Goal: Task Accomplishment & Management: Use online tool/utility

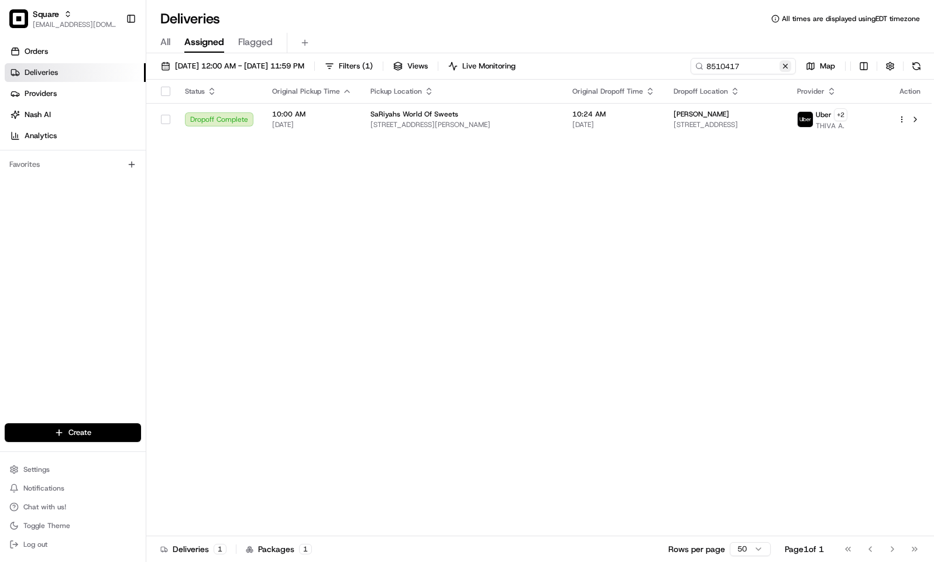
click at [780, 62] on button at bounding box center [786, 66] width 12 height 12
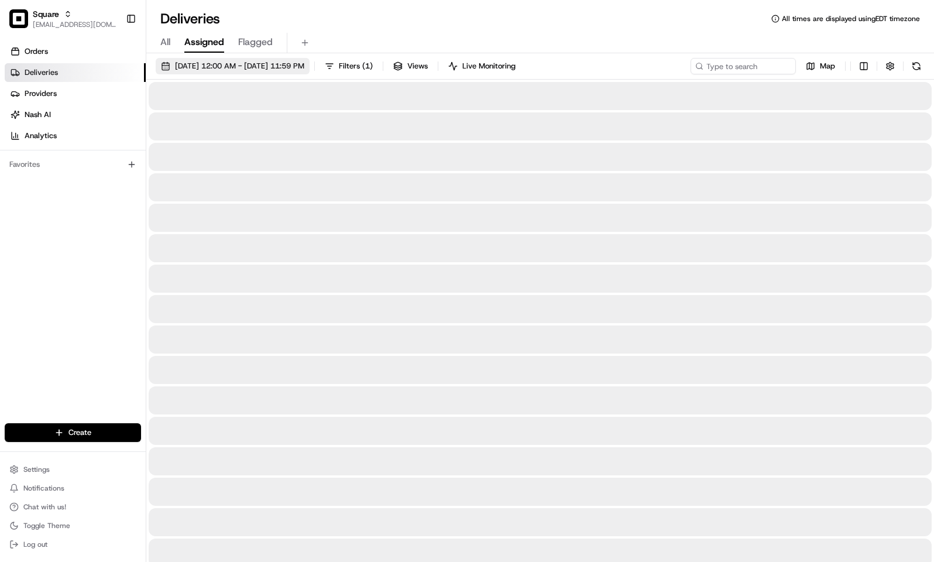
click at [262, 66] on span "08/20/2025 12:00 AM - 08/20/2025 11:59 PM" at bounding box center [239, 66] width 129 height 11
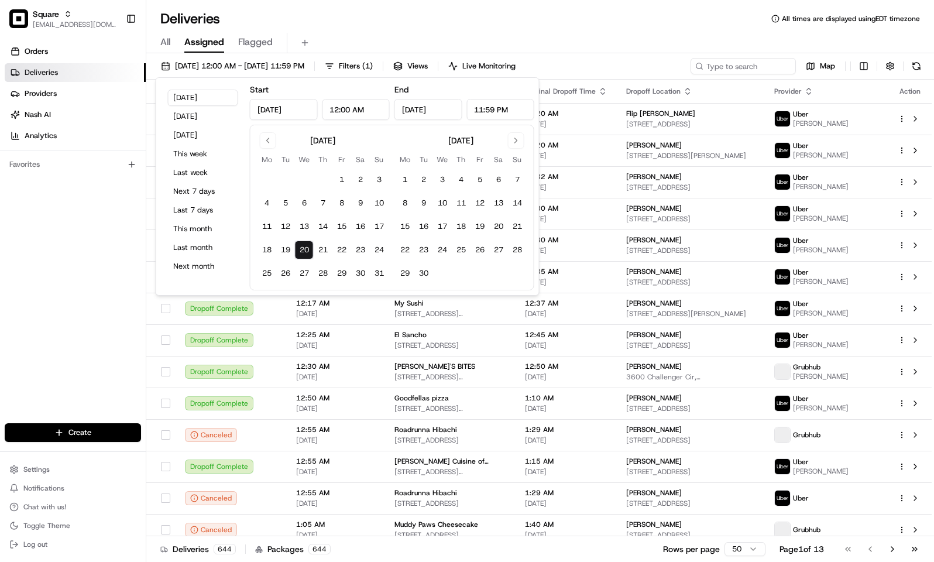
type input "Aug 20, 2025"
type input "12:00 AM"
type input "Aug 20, 2025"
type input "11:59 PM"
click at [395, 34] on div "All Assigned Flagged" at bounding box center [540, 43] width 788 height 20
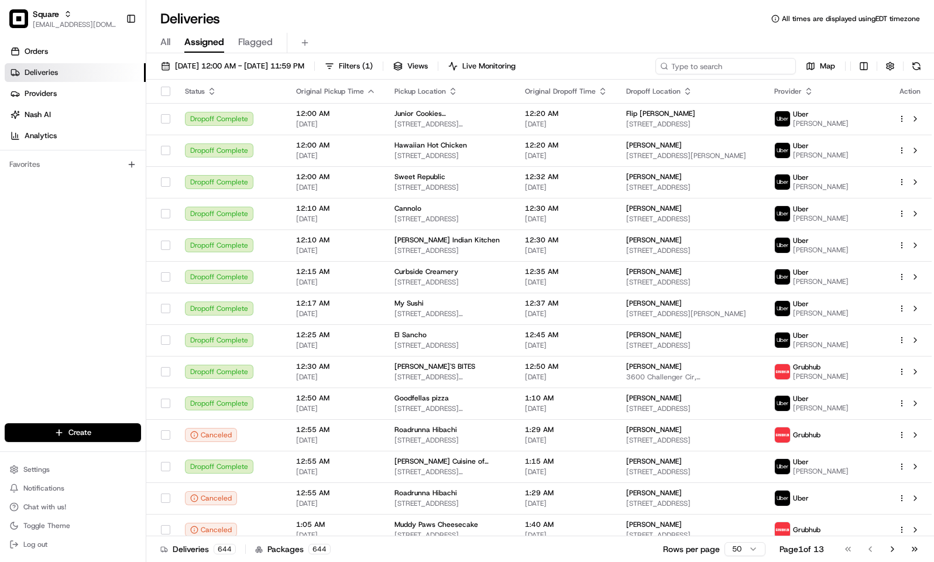
click at [757, 67] on input at bounding box center [726, 66] width 140 height 16
click at [566, 23] on div "Deliveries All times are displayed using EDT timezone" at bounding box center [540, 18] width 788 height 19
click at [625, 37] on div "All Assigned Flagged" at bounding box center [540, 43] width 788 height 20
click at [736, 59] on input at bounding box center [726, 66] width 140 height 16
click at [280, 71] on span "08/20/2025 12:00 AM - 08/20/2025 11:59 PM" at bounding box center [239, 66] width 129 height 11
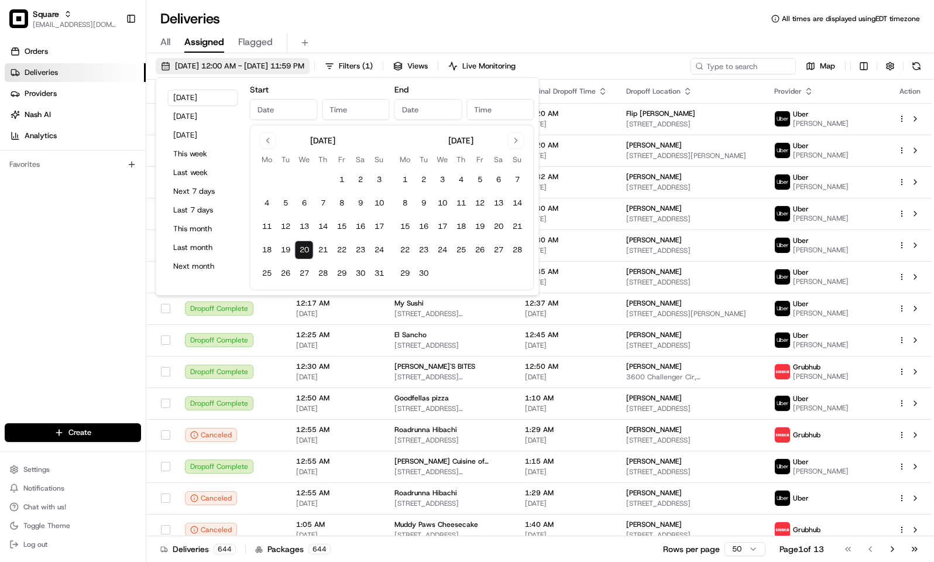
type input "Aug 20, 2025"
type input "12:00 AM"
type input "Aug 20, 2025"
type input "11:59 PM"
click at [218, 228] on button "This month" at bounding box center [203, 229] width 70 height 16
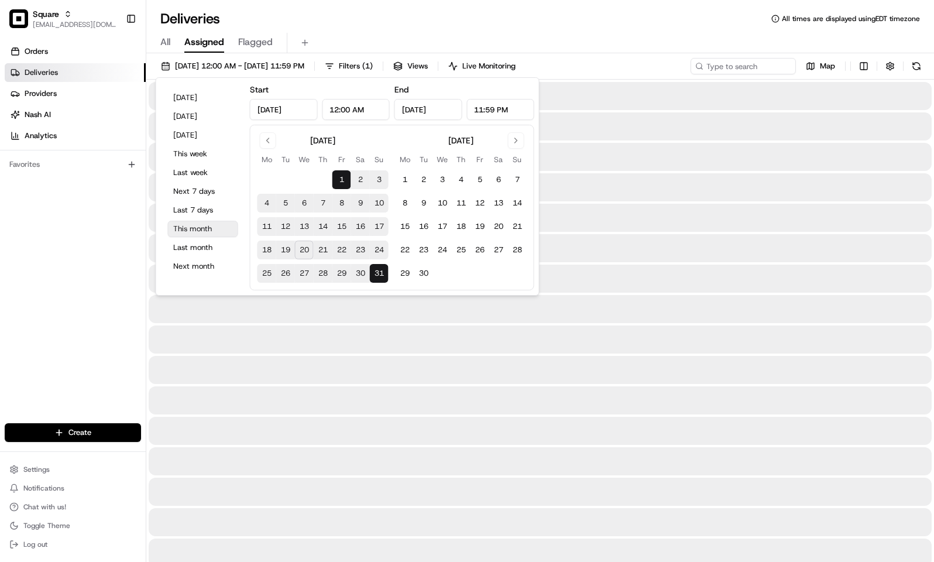
type input "Aug 1, 2025"
type input "Aug 31, 2025"
click at [476, 25] on div "Deliveries All times are displayed using EDT timezone" at bounding box center [540, 18] width 788 height 19
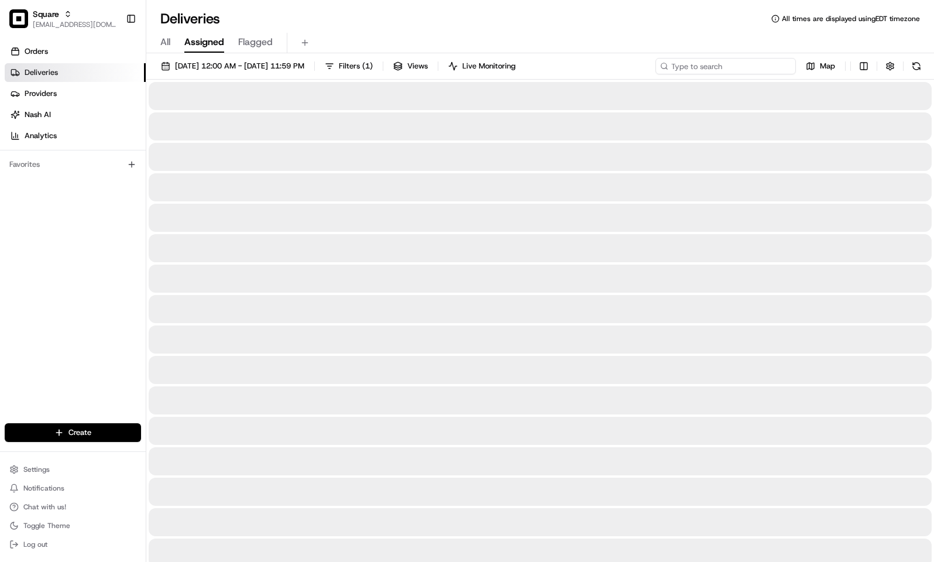
click at [745, 66] on input at bounding box center [726, 66] width 140 height 16
click at [555, 30] on div "All Assigned Flagged" at bounding box center [540, 40] width 788 height 25
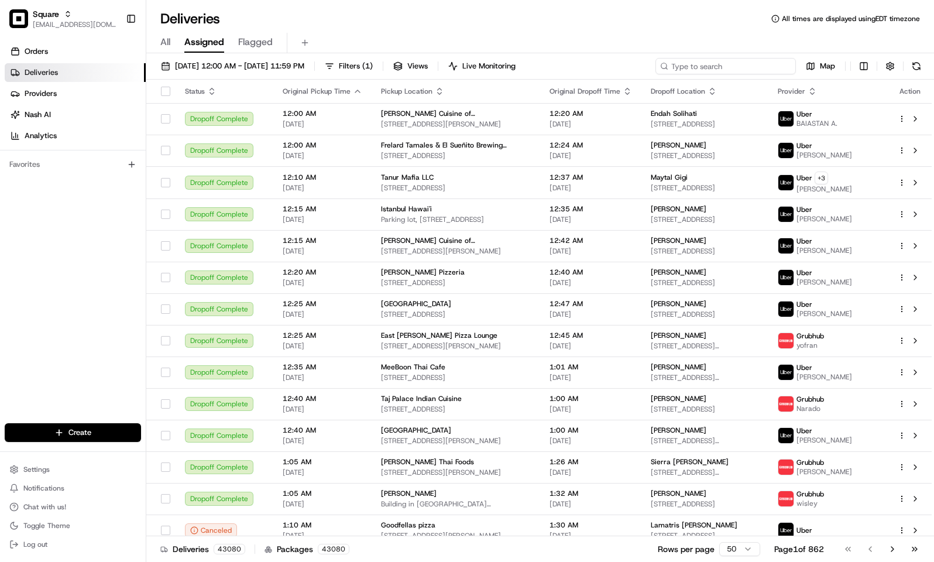
click at [743, 64] on input at bounding box center [726, 66] width 140 height 16
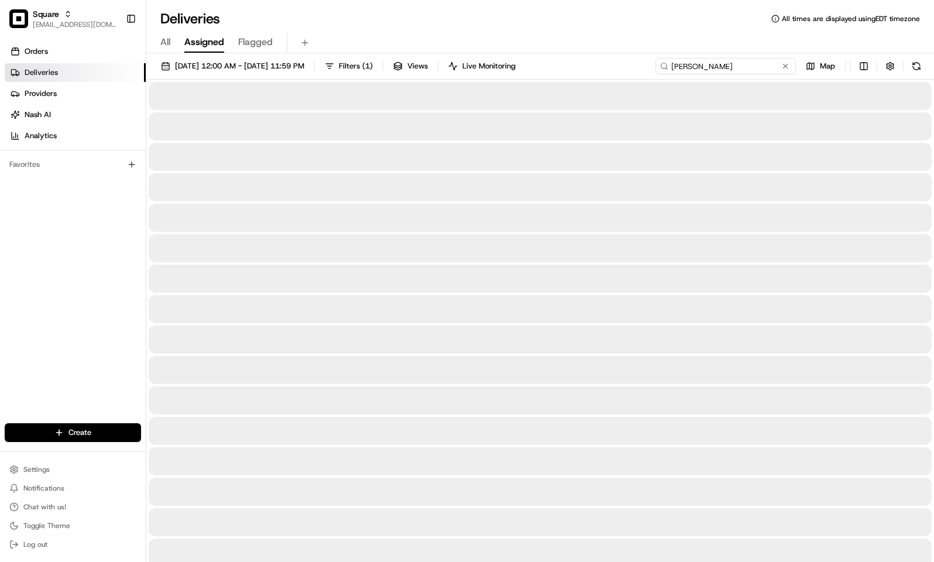
click at [724, 70] on input "stephanie" at bounding box center [726, 66] width 140 height 16
type input "k"
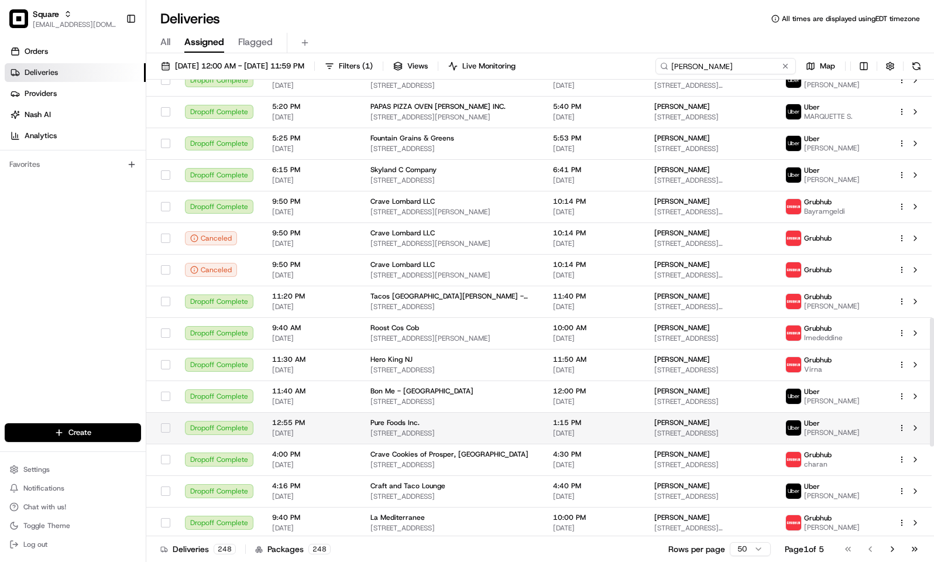
scroll to position [460, 0]
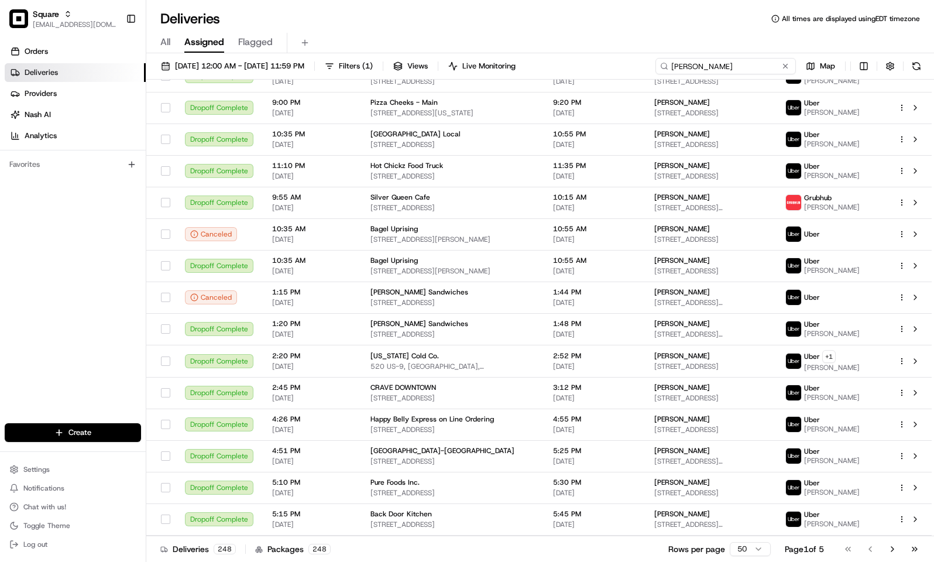
click at [721, 67] on input "stephanie" at bounding box center [726, 66] width 140 height 16
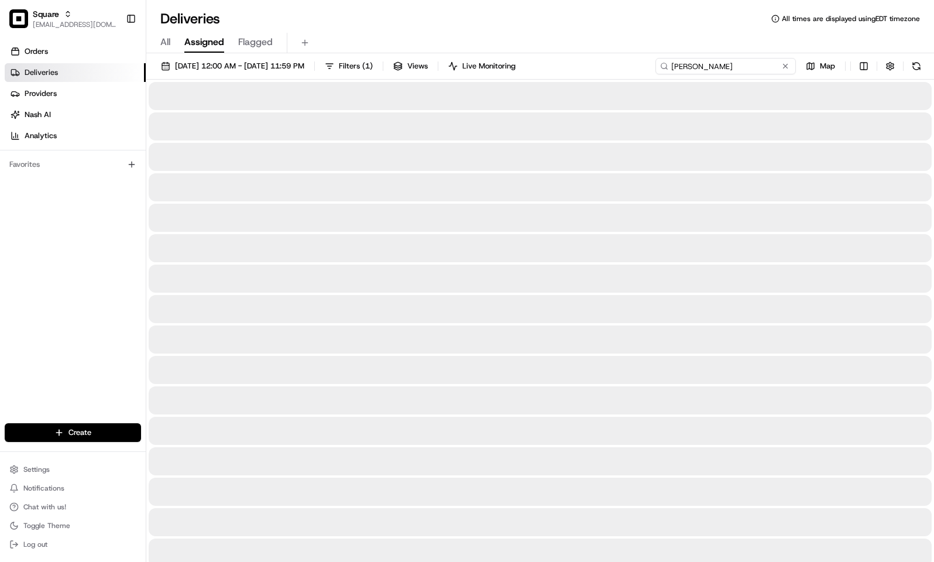
type input "keller"
click at [532, 28] on div "All Assigned Flagged" at bounding box center [540, 40] width 788 height 25
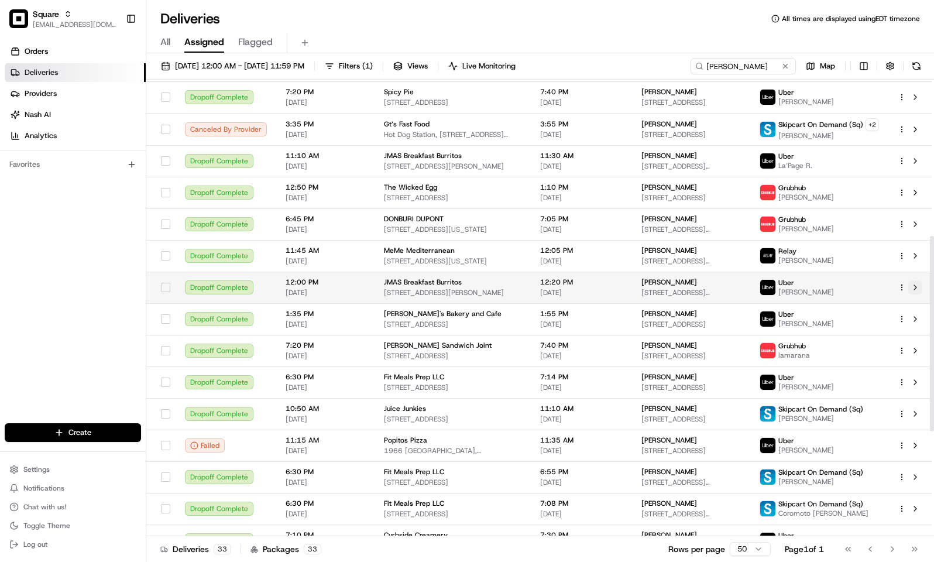
scroll to position [378, 0]
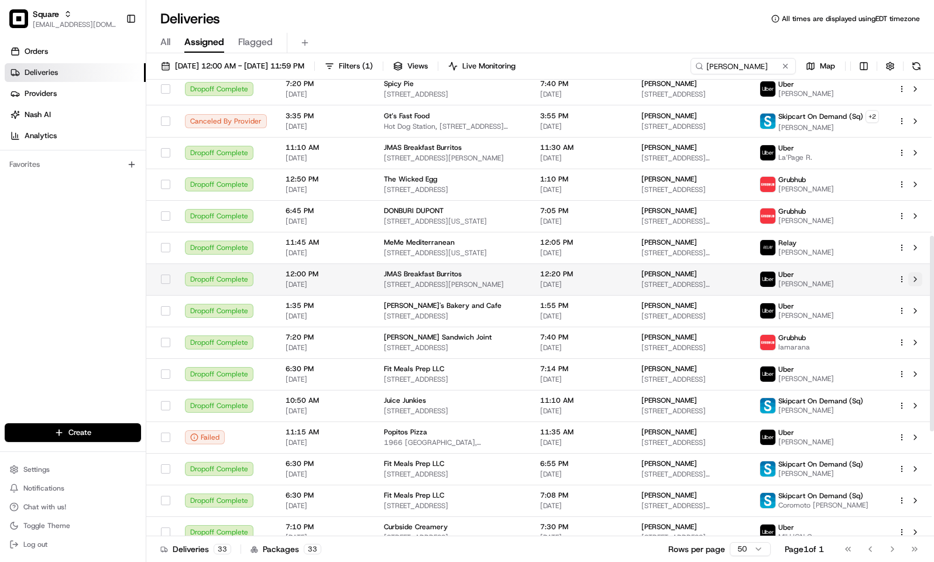
drag, startPoint x: 933, startPoint y: 118, endPoint x: 913, endPoint y: 280, distance: 163.3
click at [930, 279] on div at bounding box center [932, 334] width 4 height 196
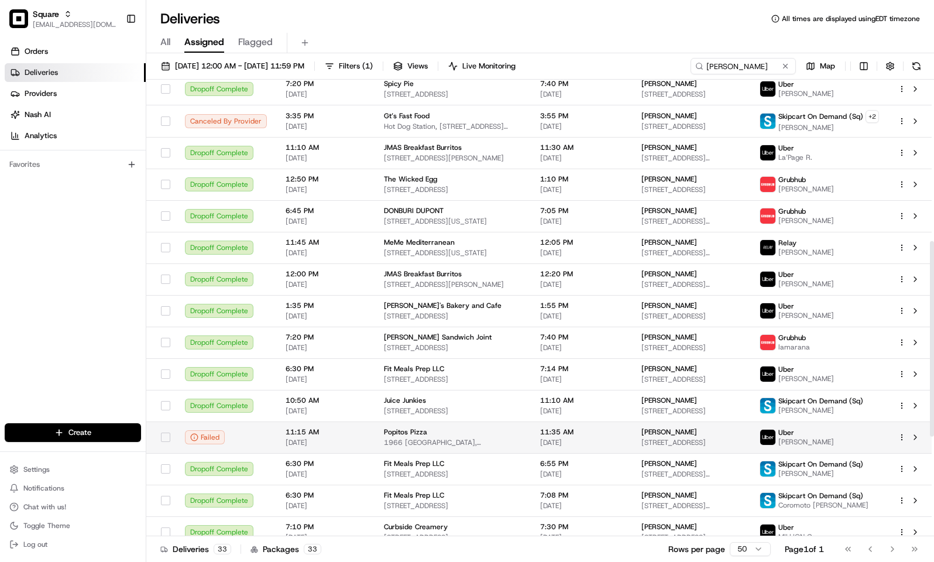
click at [632, 443] on td "Stephanie Keller 1706 Emmet St N # 2, Charlottesville, VA 22901, USA" at bounding box center [691, 437] width 118 height 32
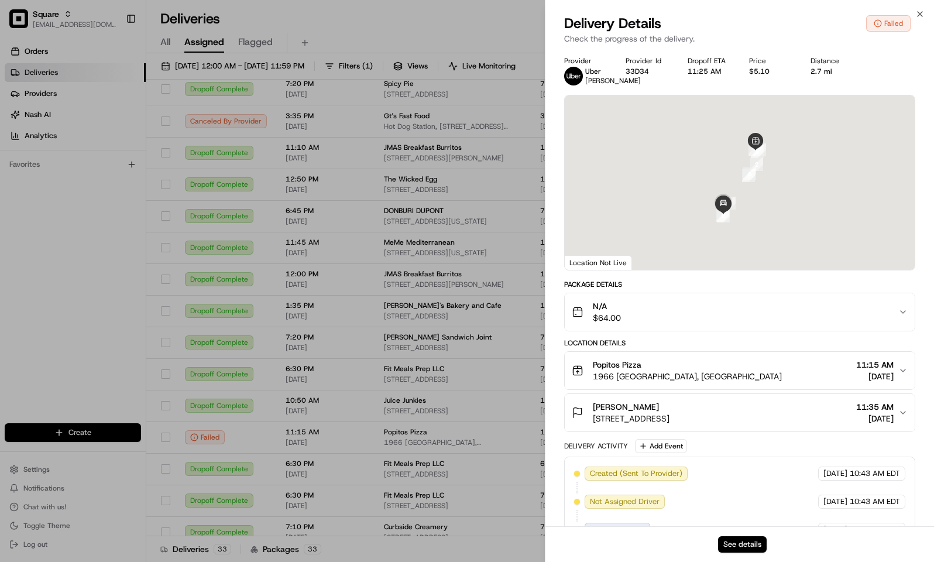
click at [749, 538] on button "See details" at bounding box center [742, 544] width 49 height 16
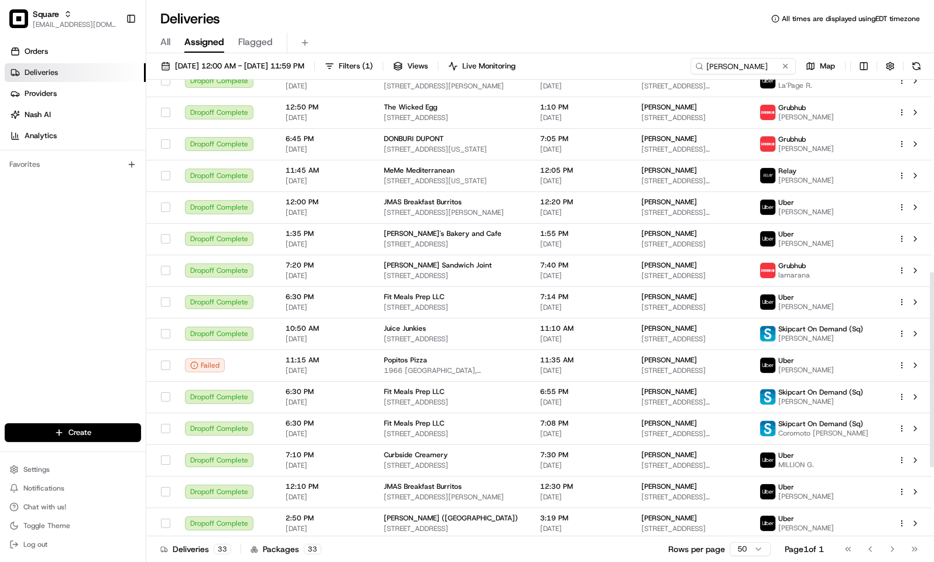
scroll to position [454, 0]
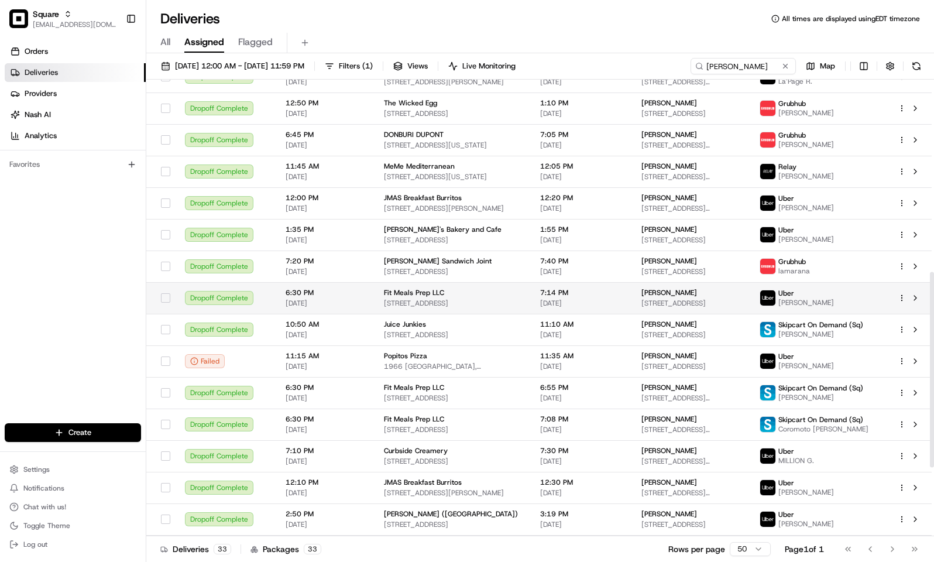
drag, startPoint x: 933, startPoint y: 387, endPoint x: 655, endPoint y: 281, distance: 297.0
click at [933, 422] on div at bounding box center [932, 370] width 4 height 196
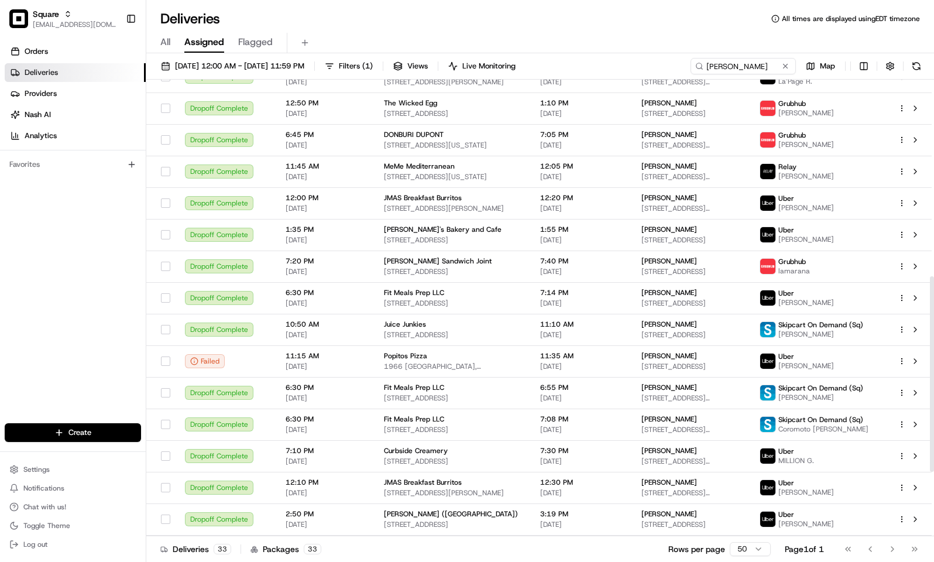
scroll to position [460, 0]
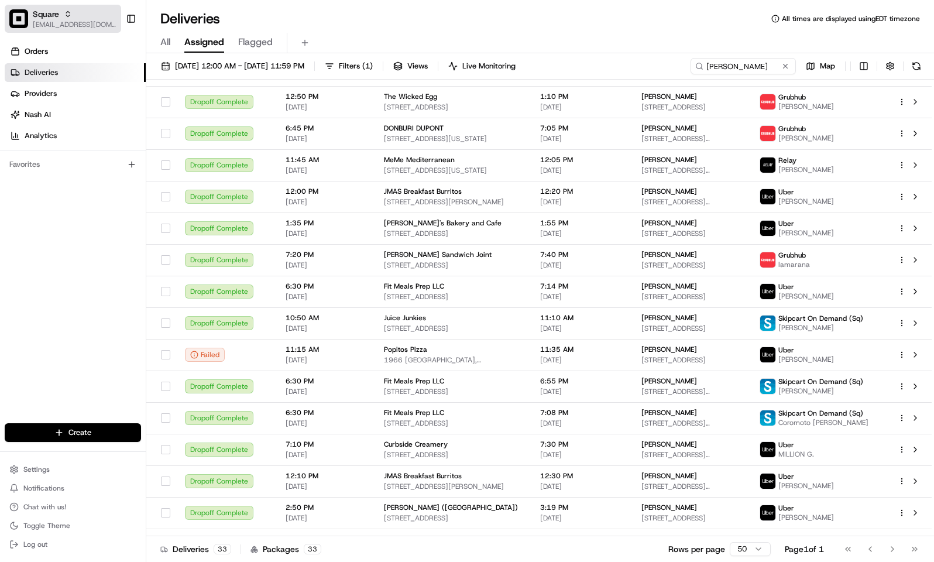
click at [39, 27] on span "[EMAIL_ADDRESS][DOMAIN_NAME]" at bounding box center [75, 24] width 84 height 9
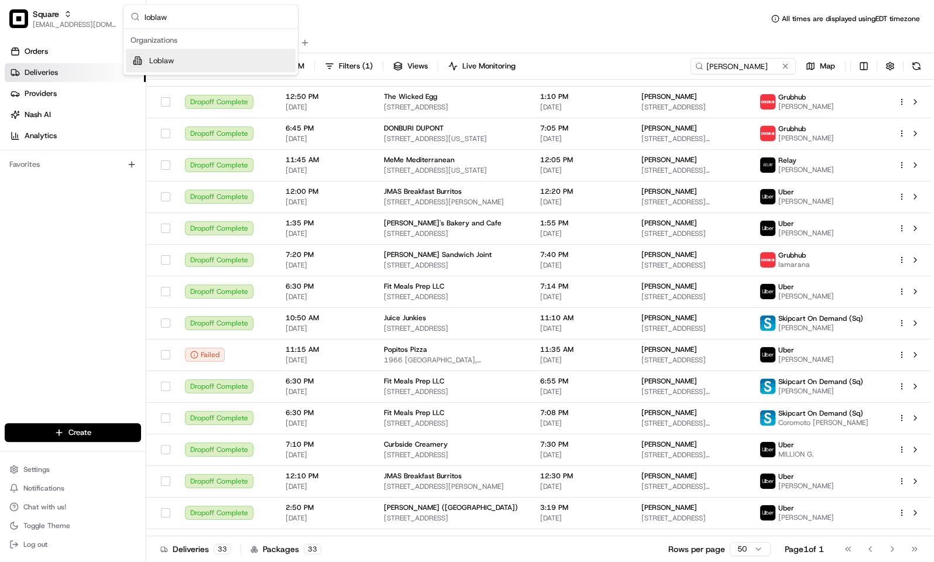
type input "loblaw"
click at [222, 74] on div "Organizations Loblaw" at bounding box center [211, 52] width 174 height 46
click at [736, 67] on input "keller" at bounding box center [726, 66] width 140 height 16
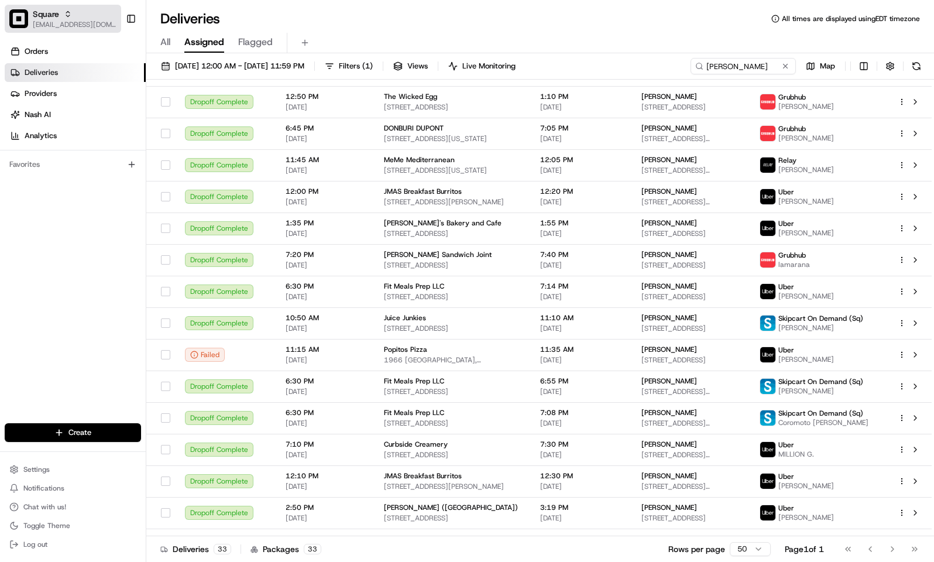
click at [25, 13] on img "button" at bounding box center [18, 18] width 19 height 19
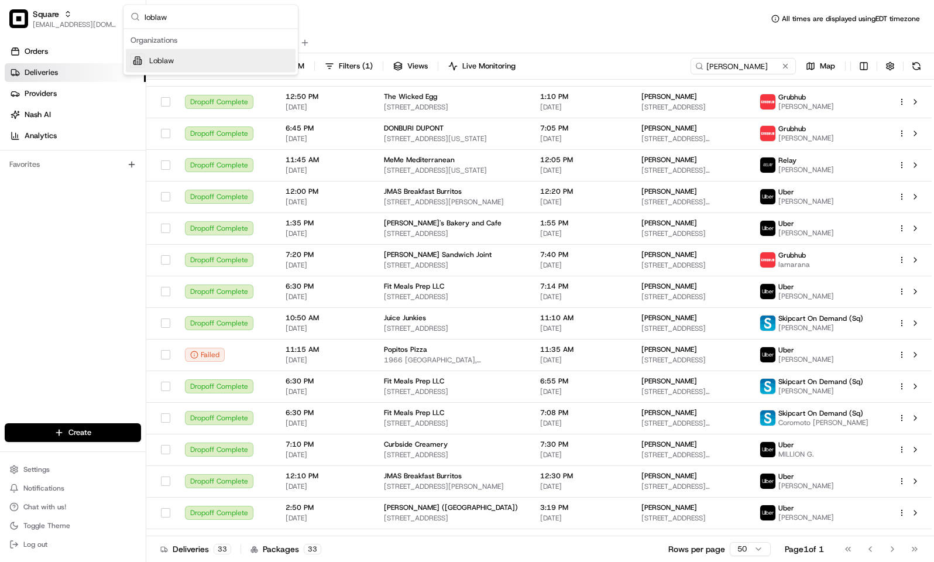
type input "loblaw"
click at [183, 64] on div "Loblaw" at bounding box center [211, 60] width 170 height 23
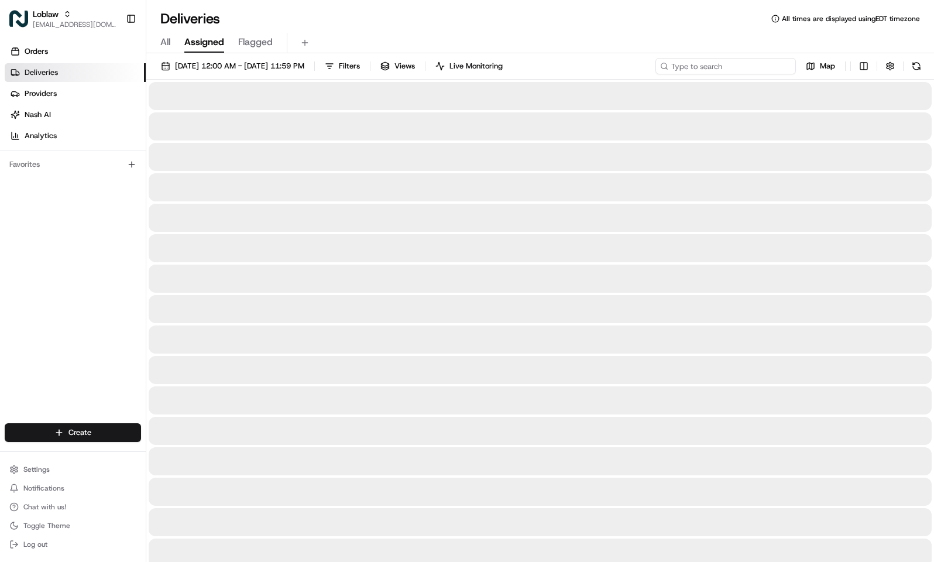
click at [763, 66] on input at bounding box center [726, 66] width 140 height 16
paste input "531900012818167"
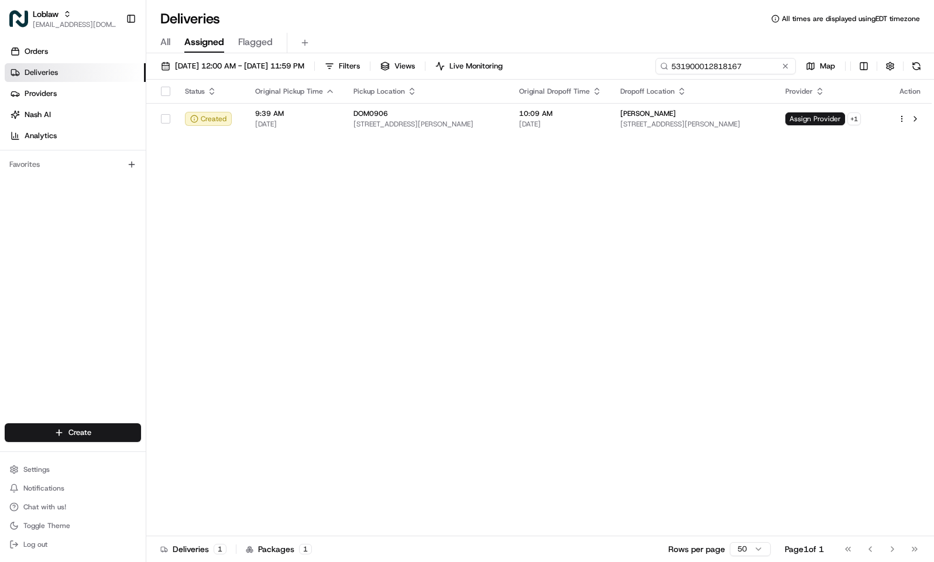
type input "531900012818167"
click at [548, 113] on td "10:09 AM Aug 20 2025" at bounding box center [560, 119] width 101 height 32
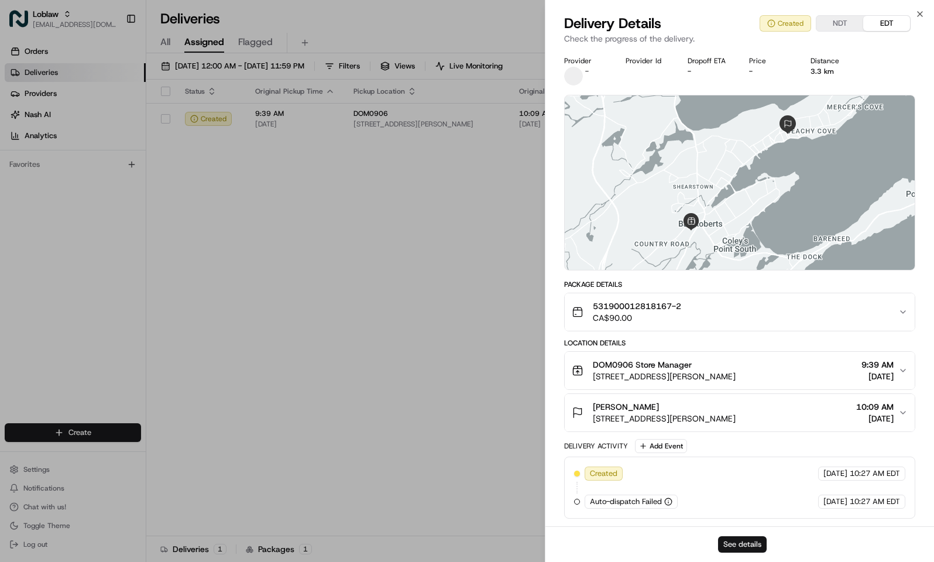
click at [736, 548] on button "See details" at bounding box center [742, 544] width 49 height 16
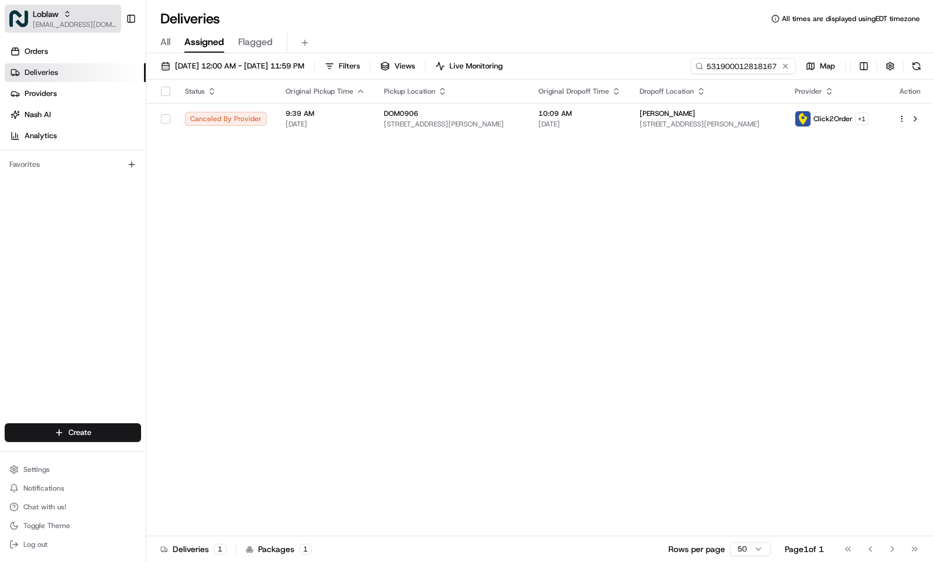
click at [50, 13] on span "Loblaw" at bounding box center [46, 14] width 26 height 12
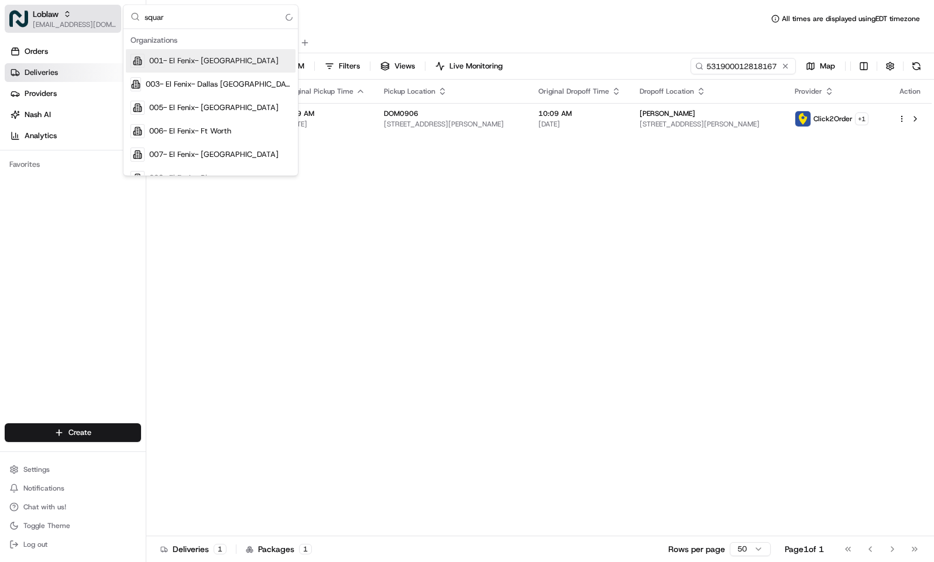
type input "square"
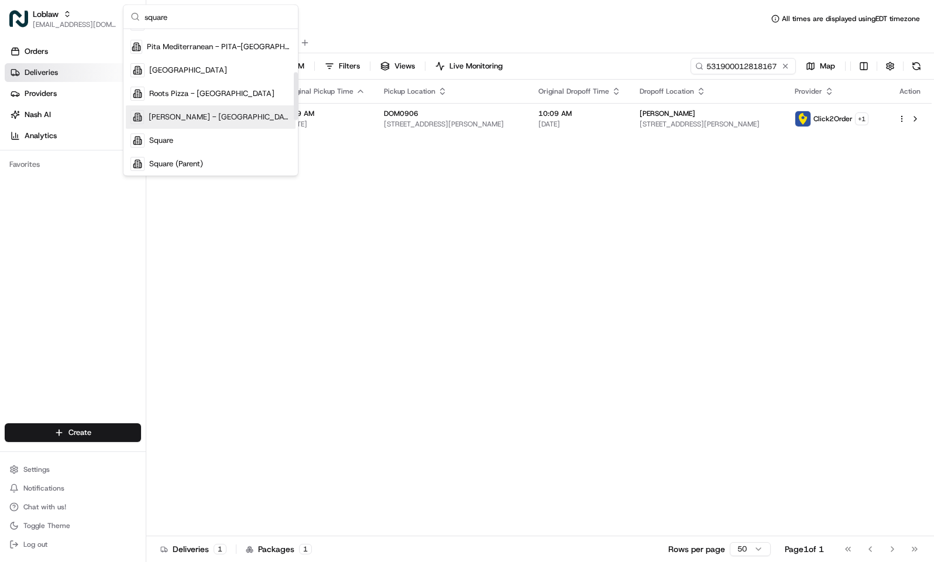
scroll to position [155, 0]
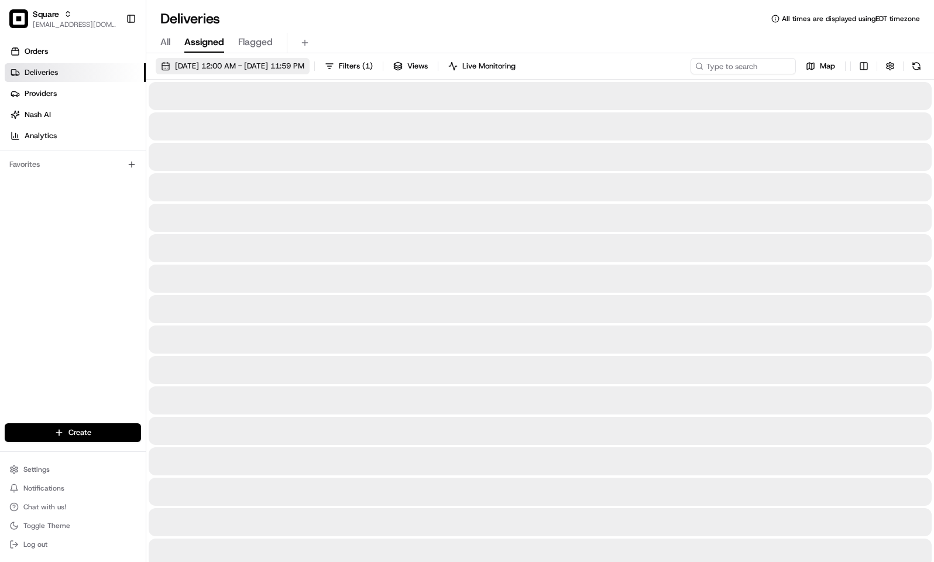
click at [217, 68] on span "08/01/2025 12:00 AM - 08/31/2025 11:59 PM" at bounding box center [239, 66] width 129 height 11
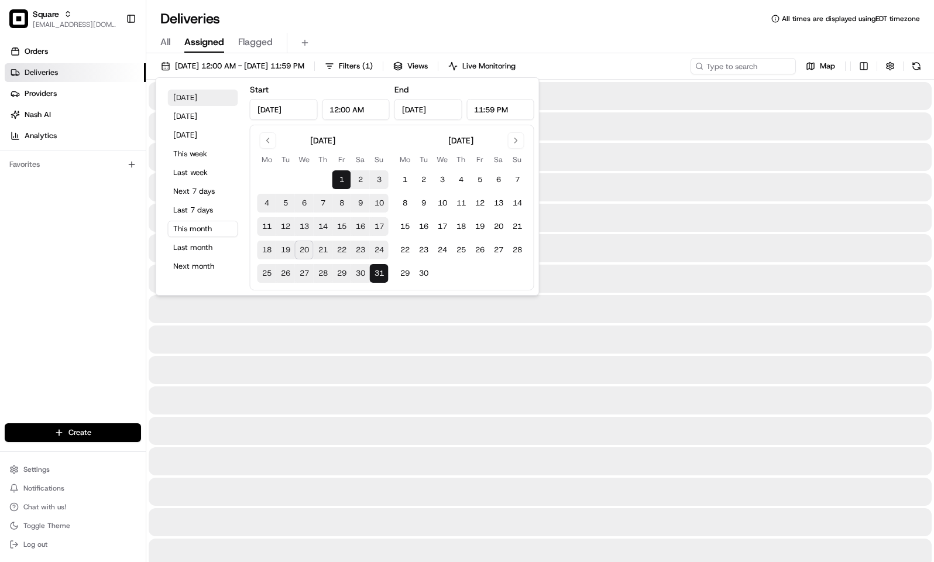
click at [214, 97] on button "Today" at bounding box center [203, 98] width 70 height 16
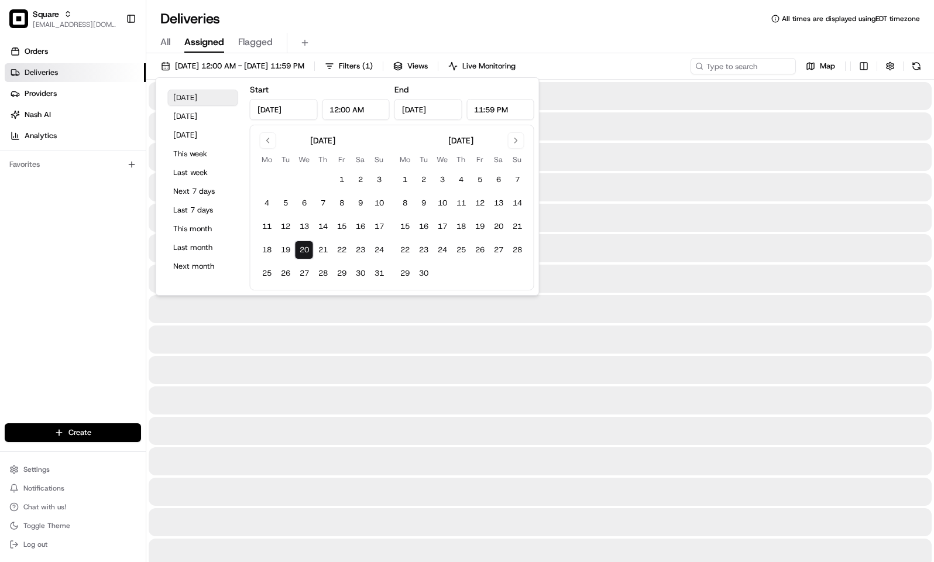
type input "Aug 20, 2025"
click at [351, 28] on div "All Assigned Flagged" at bounding box center [540, 40] width 788 height 25
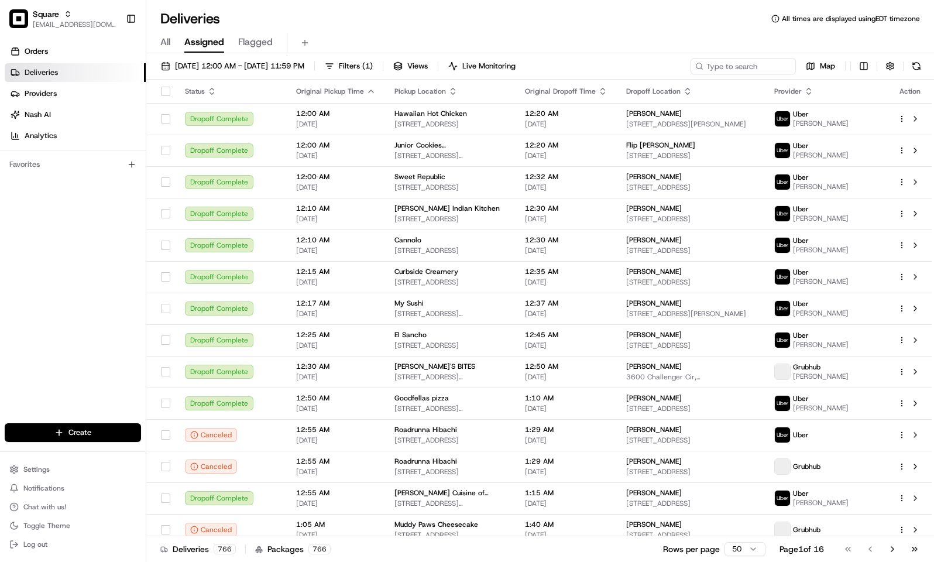
click at [299, 32] on div "All Assigned Flagged" at bounding box center [540, 40] width 788 height 25
click at [334, 41] on div "All Assigned Flagged" at bounding box center [540, 43] width 788 height 20
click at [712, 65] on input at bounding box center [726, 66] width 140 height 16
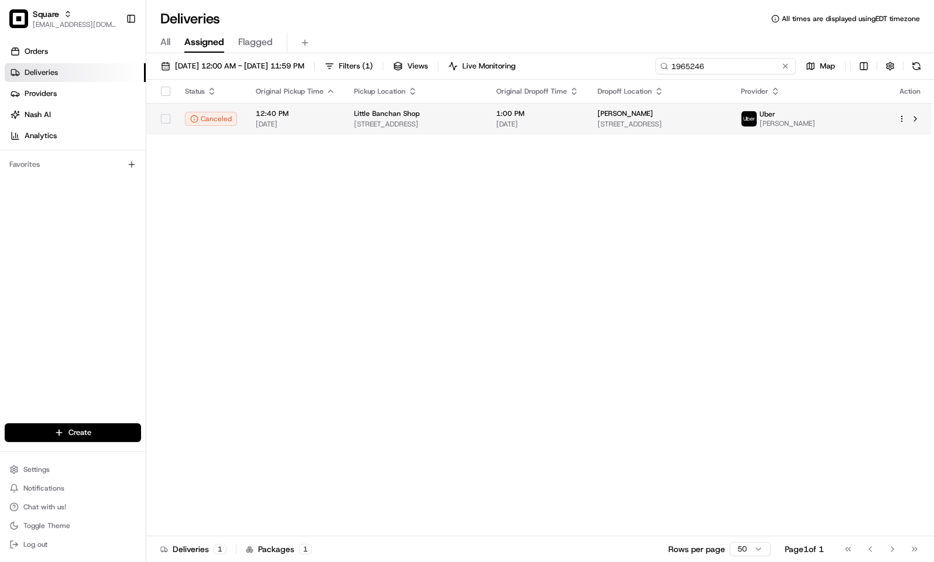
type input "1965246"
click at [559, 132] on td "1:00 PM 08/20/2025" at bounding box center [537, 119] width 101 height 32
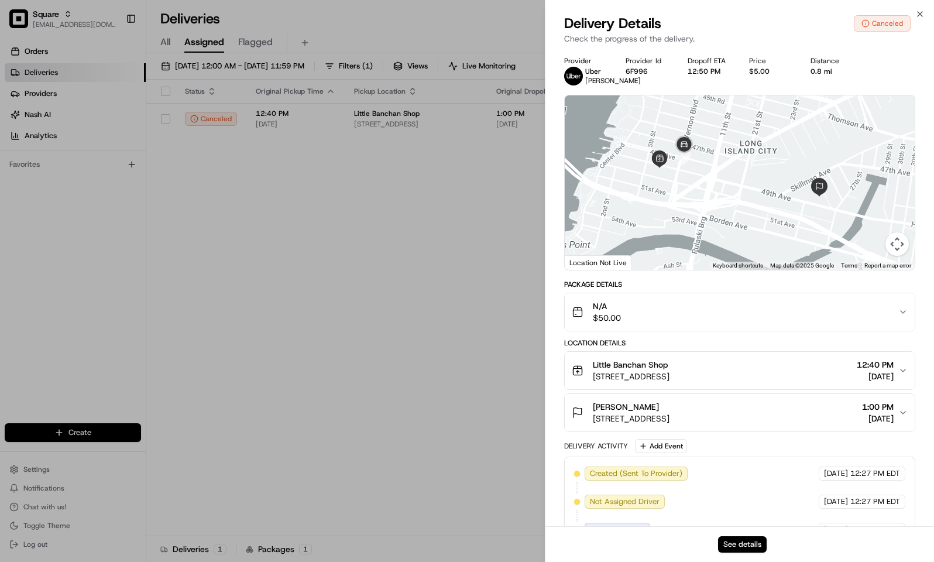
click at [745, 543] on button "See details" at bounding box center [742, 544] width 49 height 16
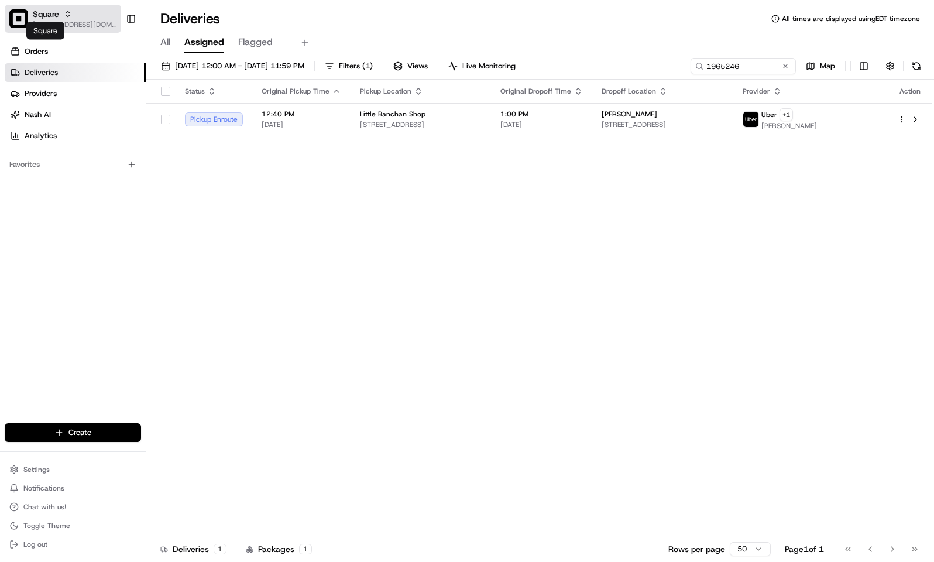
click at [46, 16] on span "Square" at bounding box center [46, 14] width 26 height 12
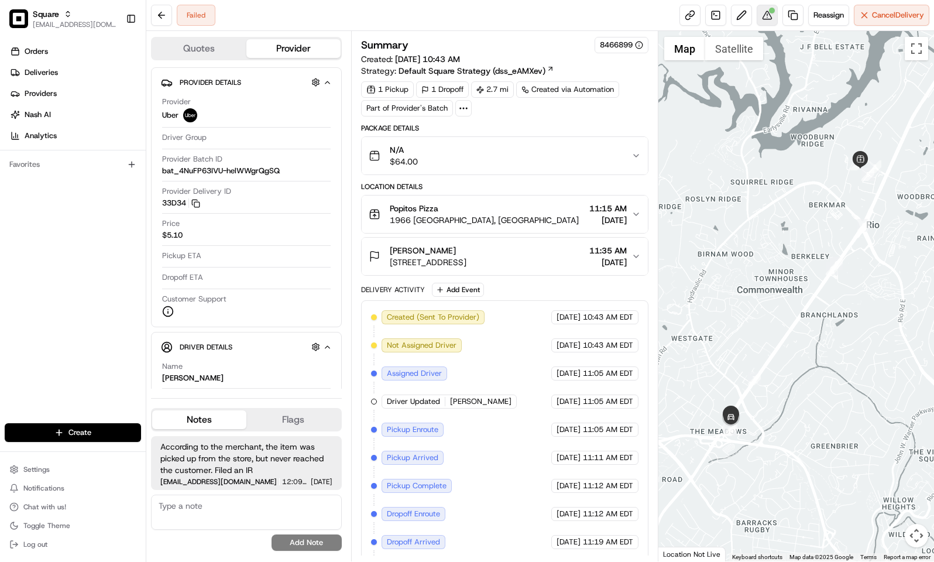
click at [770, 23] on button at bounding box center [767, 15] width 21 height 21
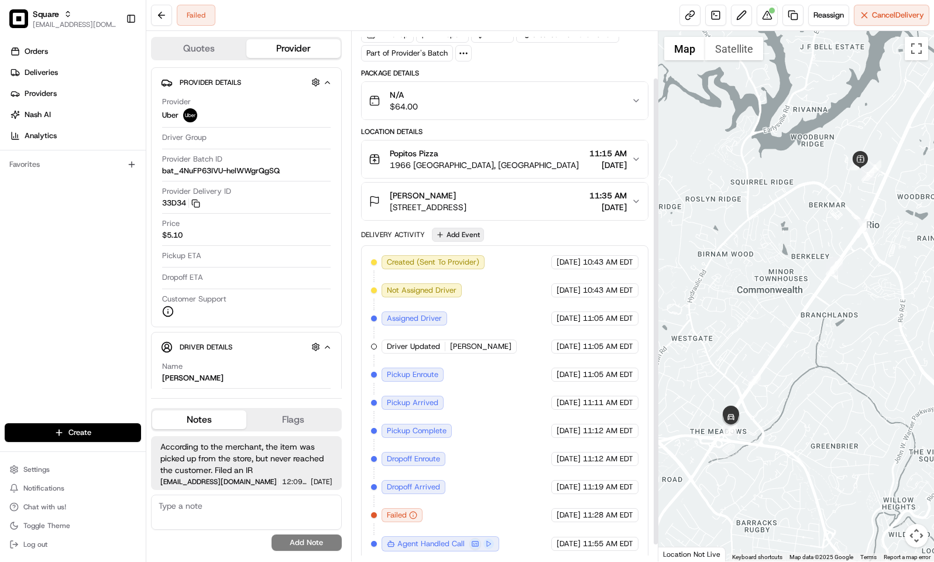
scroll to position [71, 0]
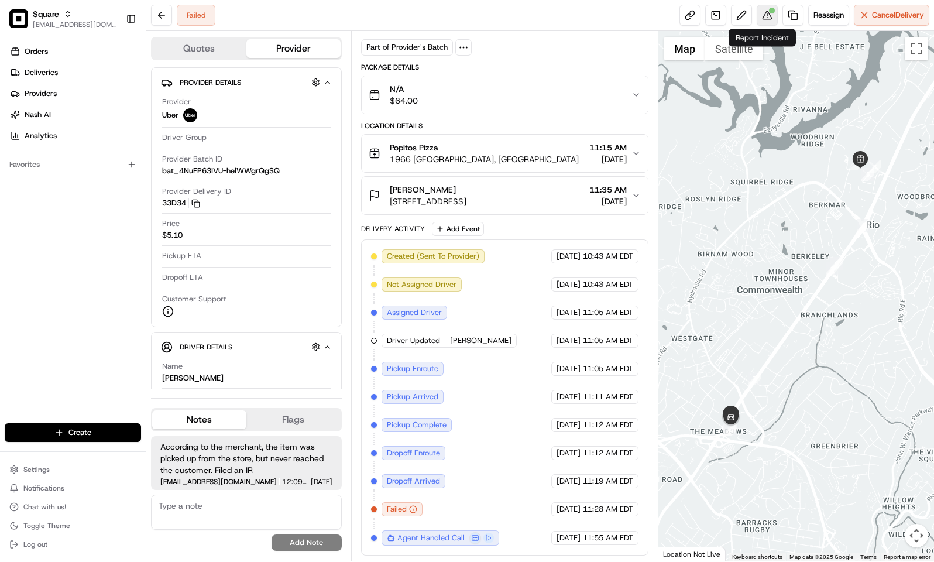
click at [767, 14] on button at bounding box center [767, 15] width 21 height 21
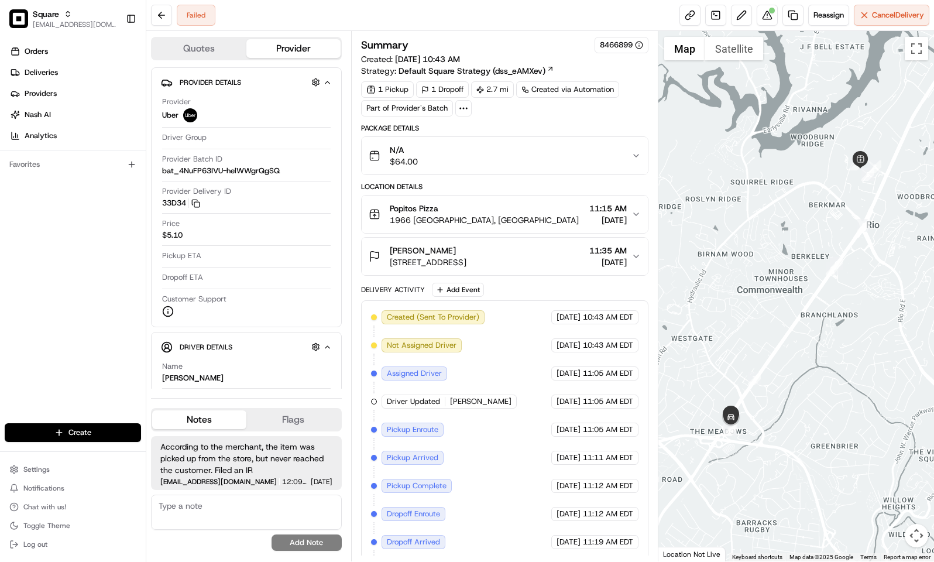
click at [517, 39] on div "Summary 8466899" at bounding box center [504, 45] width 287 height 16
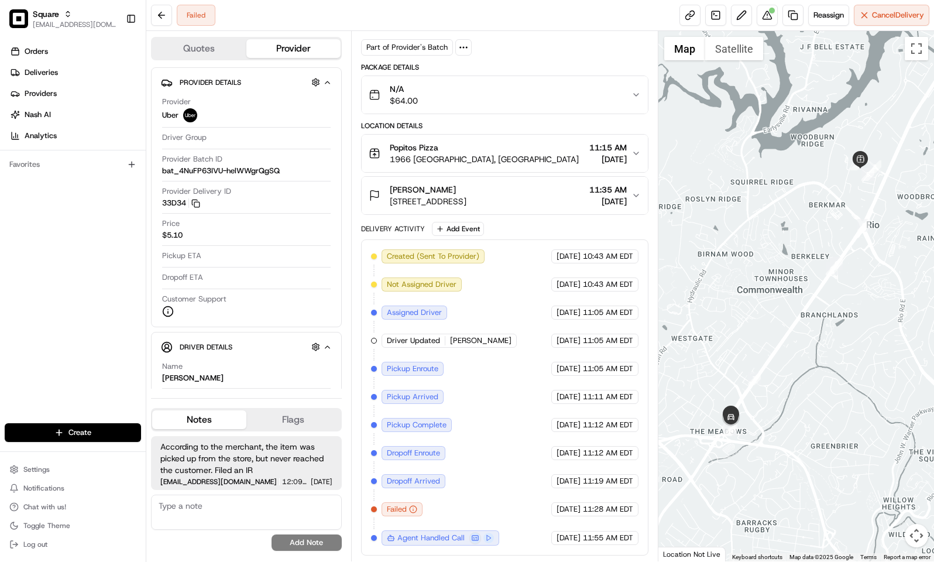
click at [467, 410] on div "Created (Sent To Provider) Uber 08/15/2025 10:43 AM EDT Not Assigned Driver Ube…" at bounding box center [505, 397] width 268 height 296
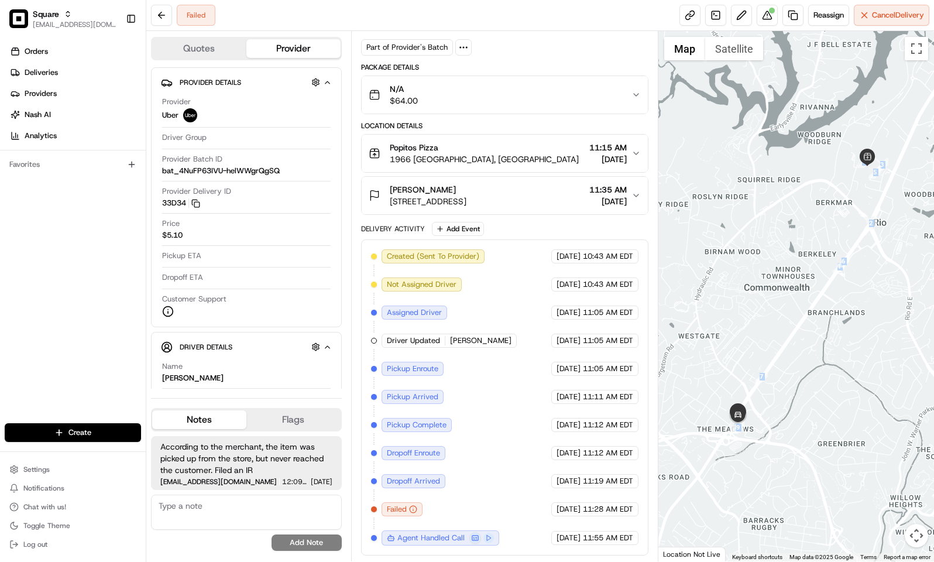
drag, startPoint x: 771, startPoint y: 277, endPoint x: 745, endPoint y: 314, distance: 45.0
click at [745, 314] on div at bounding box center [797, 296] width 276 height 530
click at [759, 13] on button at bounding box center [767, 15] width 21 height 21
click at [552, 43] on div "1 Pickup 1 Dropoff 2.7 mi Created via Automation Part of Provider's Batch" at bounding box center [504, 37] width 287 height 35
click at [604, 44] on div "1 Pickup 1 Dropoff 2.7 mi Created via Automation Part of Provider's Batch" at bounding box center [504, 37] width 287 height 35
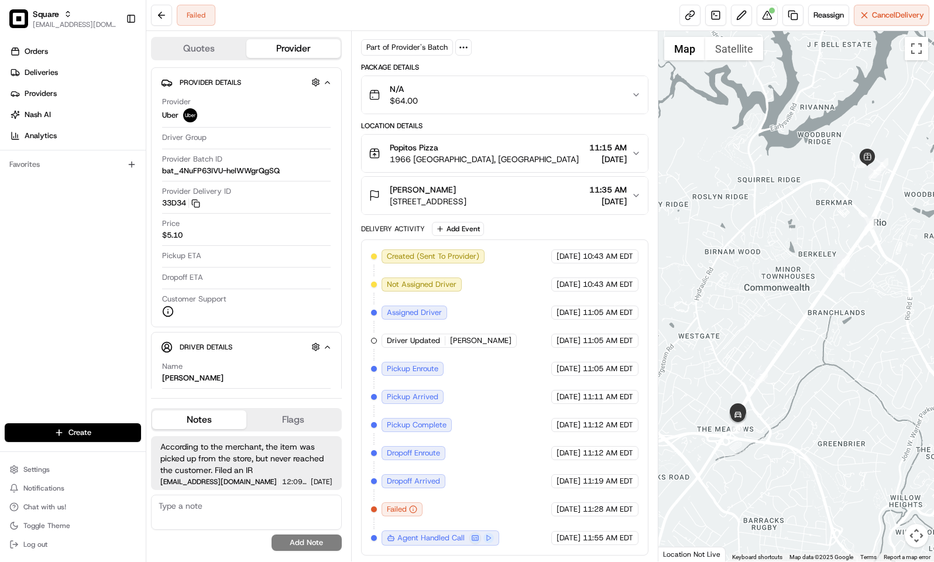
click at [604, 44] on div "1 Pickup 1 Dropoff 2.7 mi Created via Automation Part of Provider's Batch" at bounding box center [504, 37] width 287 height 35
click at [592, 51] on div "Summary 8466899 Created: 08/15/2025 10:43 AM Strategy: Default Square Strategy …" at bounding box center [504, 266] width 287 height 580
click at [763, 25] on button at bounding box center [767, 15] width 21 height 21
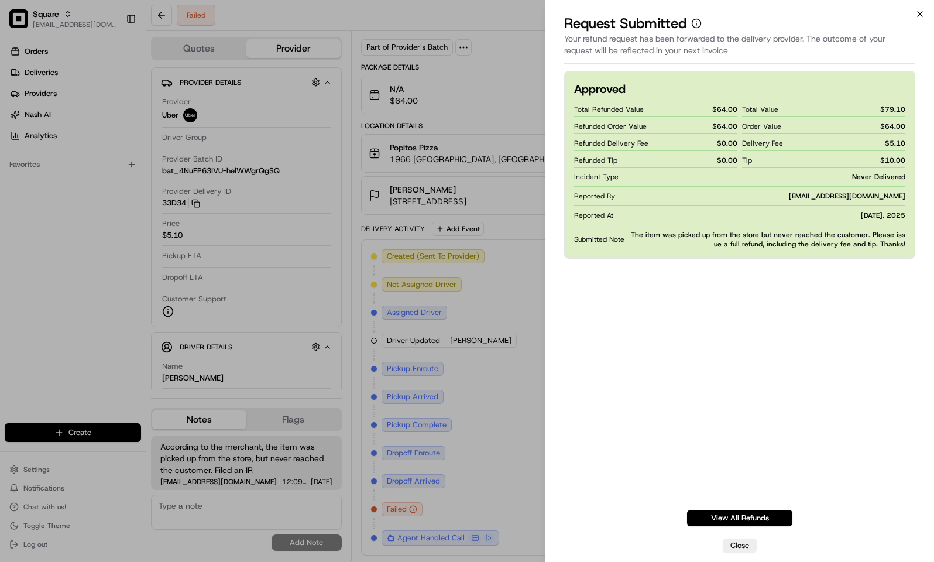
click at [917, 18] on icon "button" at bounding box center [920, 13] width 9 height 9
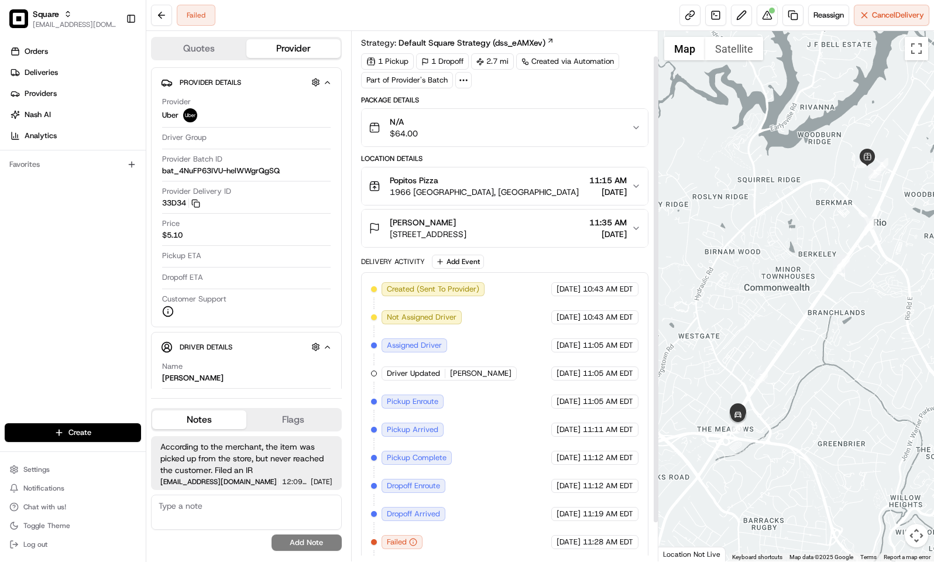
scroll to position [0, 0]
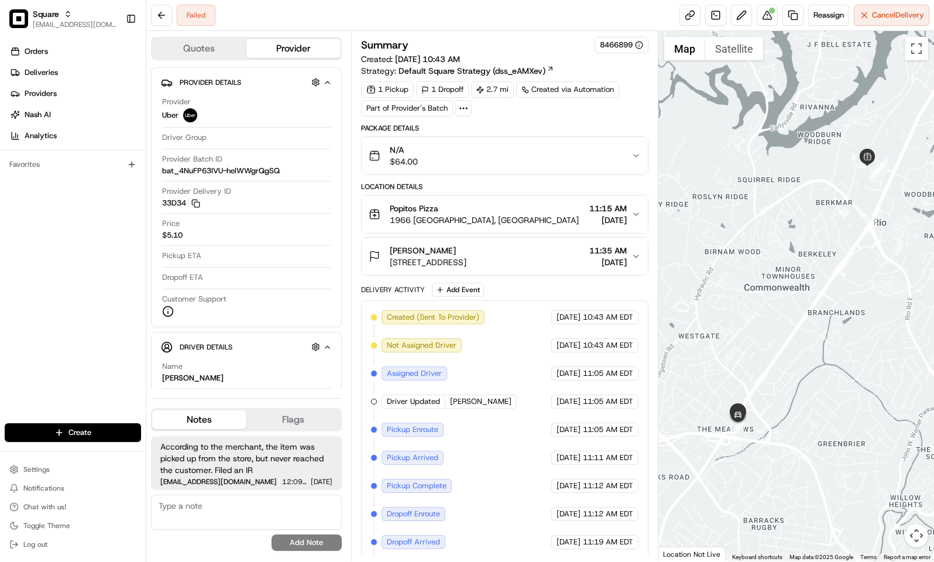
click at [498, 25] on div "Failed Reassign Cancel Delivery" at bounding box center [540, 15] width 788 height 31
click at [546, 39] on div "Summary 8466899" at bounding box center [504, 45] width 287 height 16
click at [534, 40] on div "Summary 8466899" at bounding box center [504, 45] width 287 height 16
click at [500, 25] on div "Failed Reassign Cancel Delivery" at bounding box center [540, 15] width 788 height 31
click at [523, 30] on div "Failed Reassign Cancel Delivery" at bounding box center [540, 15] width 788 height 31
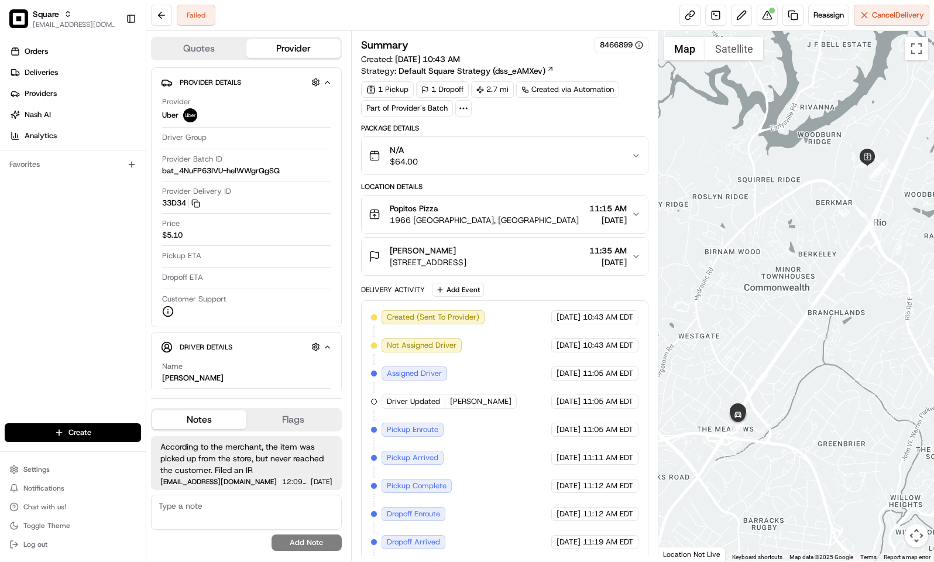
click at [556, 57] on div "Summary 8466899 Created: 08/15/2025 10:43 AM Strategy: Default Square Strategy …" at bounding box center [504, 57] width 287 height 40
click at [559, 49] on div "Summary 8466899" at bounding box center [504, 45] width 287 height 16
click at [489, 23] on div "Failed Reassign Cancel Delivery" at bounding box center [540, 15] width 788 height 31
click at [64, 342] on div "Orders Deliveries Providers [PERSON_NAME] Analytics Favorites" at bounding box center [73, 233] width 146 height 393
click at [235, 504] on textarea at bounding box center [246, 512] width 191 height 35
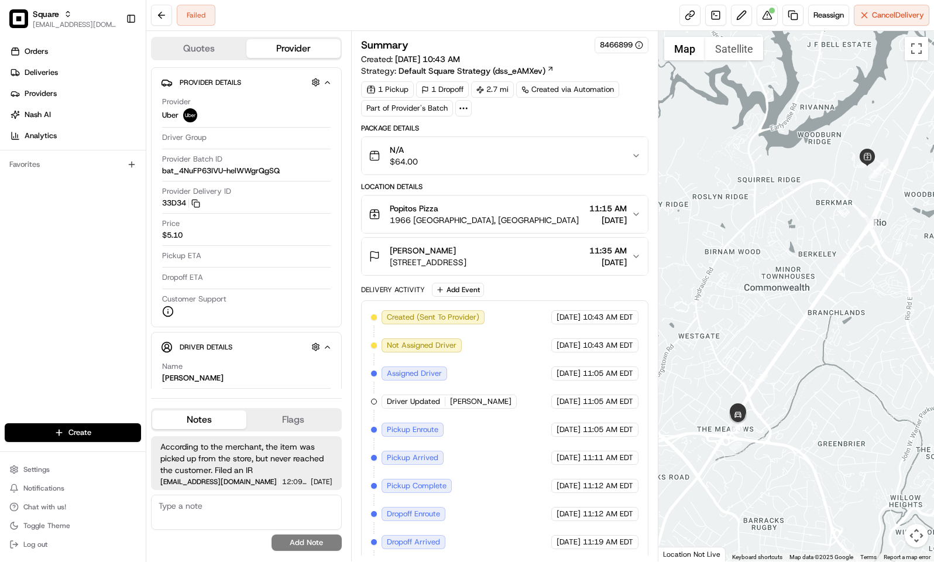
paste textarea "Caller Information: Reason for Call: Resolution:"
click at [253, 500] on textarea "Caller Information: Reason for Call: Resolution:" at bounding box center [246, 512] width 191 height 35
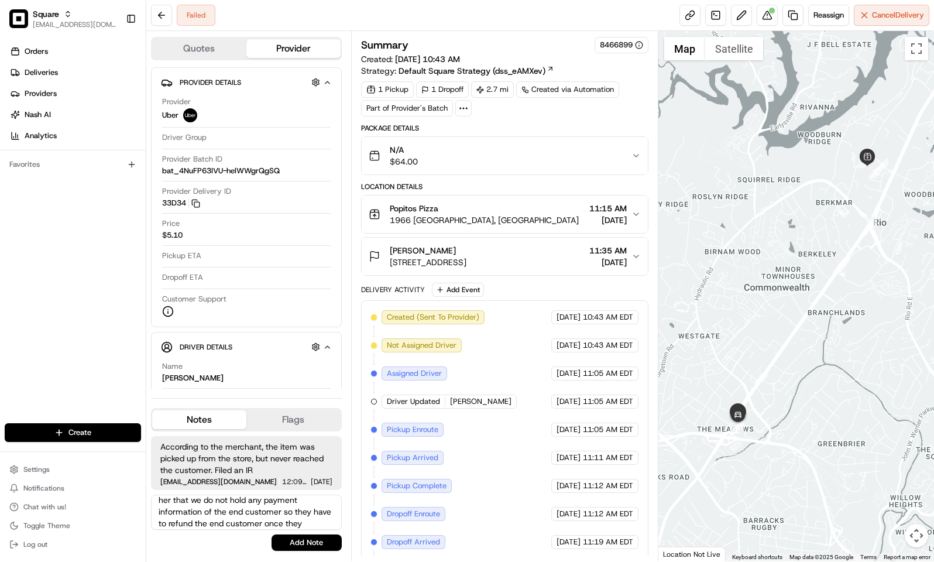
scroll to position [88, 0]
type textarea "Caller Information: Merchant Reason for Call: Wanted to know why the customer n…"
click at [310, 540] on button "Add Note" at bounding box center [307, 542] width 70 height 16
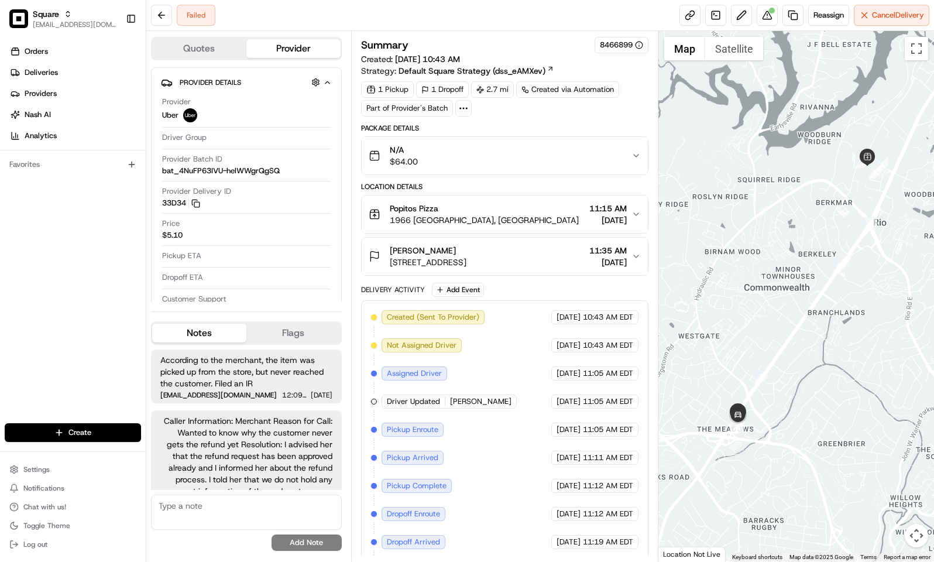
scroll to position [44, 0]
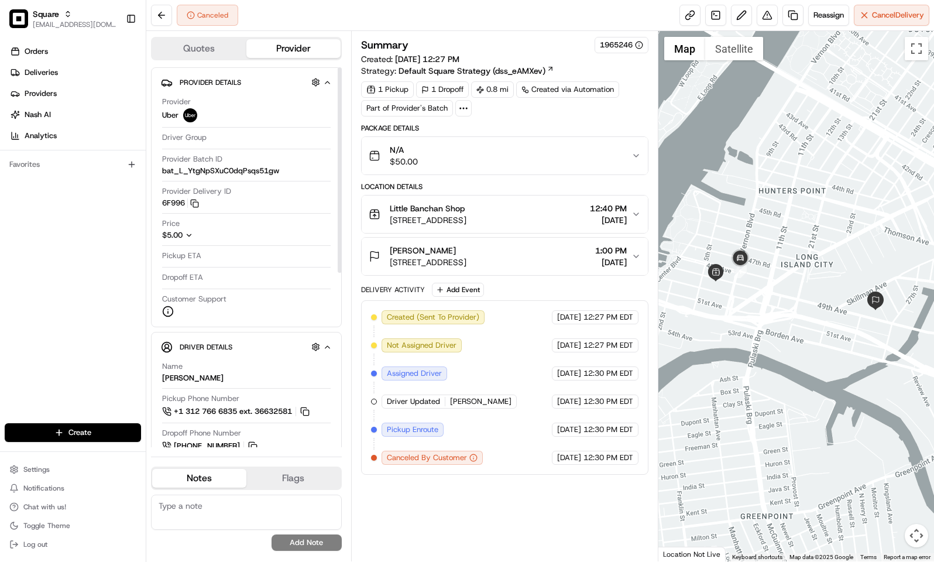
click at [97, 269] on div "Orders Deliveries Providers [PERSON_NAME] Analytics Favorites" at bounding box center [73, 233] width 146 height 393
click at [80, 348] on div "Orders Deliveries Providers [PERSON_NAME] Analytics Favorites" at bounding box center [73, 233] width 146 height 393
click at [485, 378] on div "Created (Sent To Provider) Uber [DATE] 12:27 PM EDT Not Assigned Driver Uber [D…" at bounding box center [505, 387] width 268 height 155
click at [188, 237] on icon "button" at bounding box center [189, 235] width 8 height 8
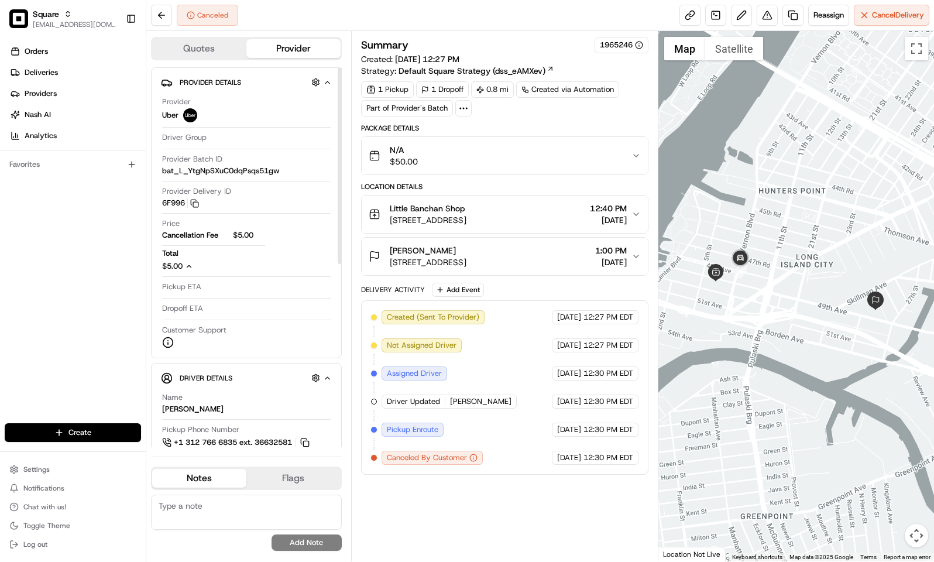
click at [104, 255] on div "Orders Deliveries Providers [PERSON_NAME] Analytics Favorites" at bounding box center [73, 233] width 146 height 393
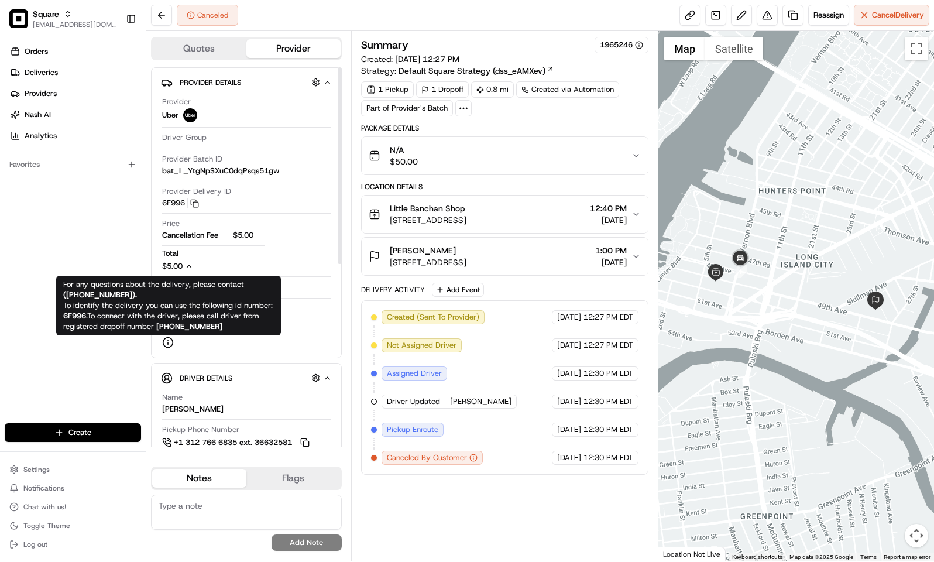
drag, startPoint x: 84, startPoint y: 335, endPoint x: 99, endPoint y: 304, distance: 34.3
click at [84, 335] on div "Orders Deliveries Providers [PERSON_NAME] Analytics Favorites" at bounding box center [73, 233] width 146 height 393
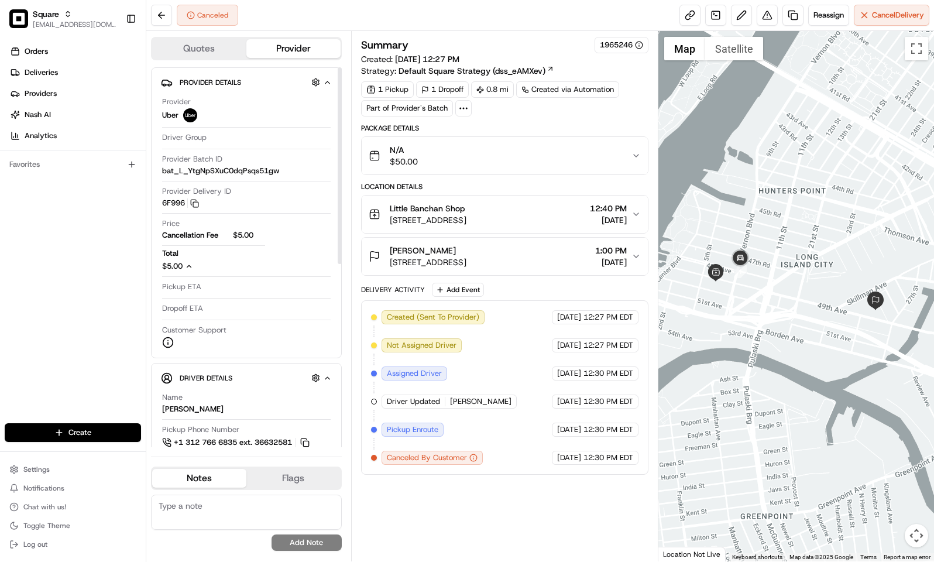
click at [111, 307] on div "Orders Deliveries Providers [PERSON_NAME] Analytics Favorites" at bounding box center [73, 233] width 146 height 393
click at [88, 285] on div "Orders Deliveries Providers [PERSON_NAME] Analytics Favorites" at bounding box center [73, 233] width 146 height 393
click at [26, 315] on div "Orders Deliveries Providers [PERSON_NAME] Analytics Favorites" at bounding box center [73, 233] width 146 height 393
click at [467, 262] on span "[STREET_ADDRESS]" at bounding box center [428, 262] width 77 height 12
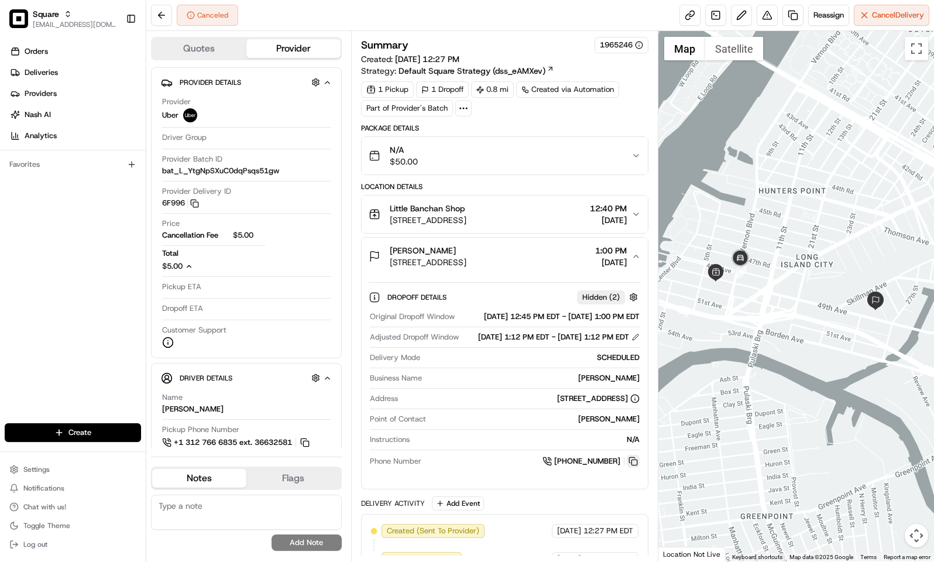
click at [634, 468] on button at bounding box center [633, 461] width 13 height 13
click at [51, 269] on div "Orders Deliveries Providers [PERSON_NAME] Analytics Favorites" at bounding box center [73, 233] width 146 height 393
click at [467, 253] on div "[PERSON_NAME]" at bounding box center [428, 251] width 77 height 12
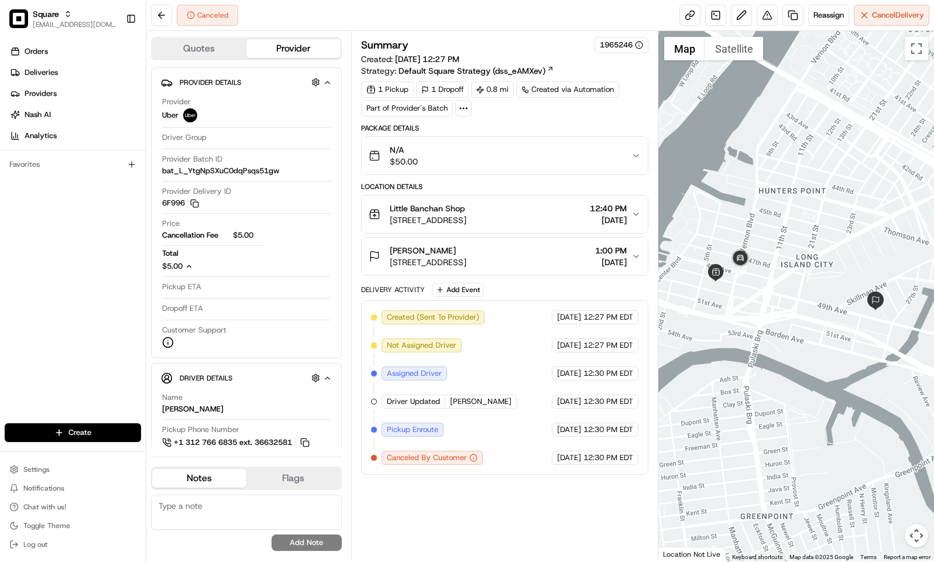
click at [467, 253] on div "[PERSON_NAME]" at bounding box center [428, 251] width 77 height 12
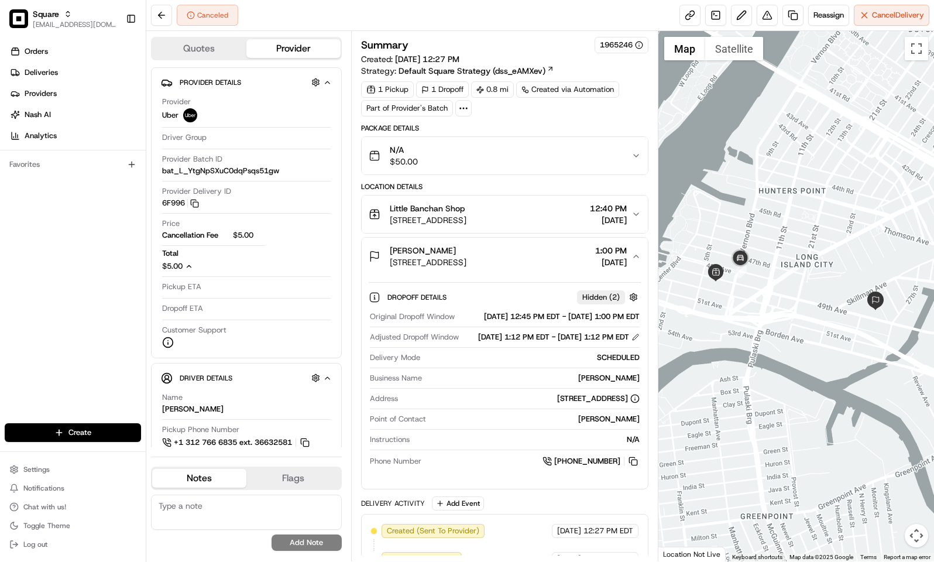
click at [420, 246] on button "[PERSON_NAME] [STREET_ADDRESS] 1:00 PM [DATE]" at bounding box center [505, 256] width 286 height 37
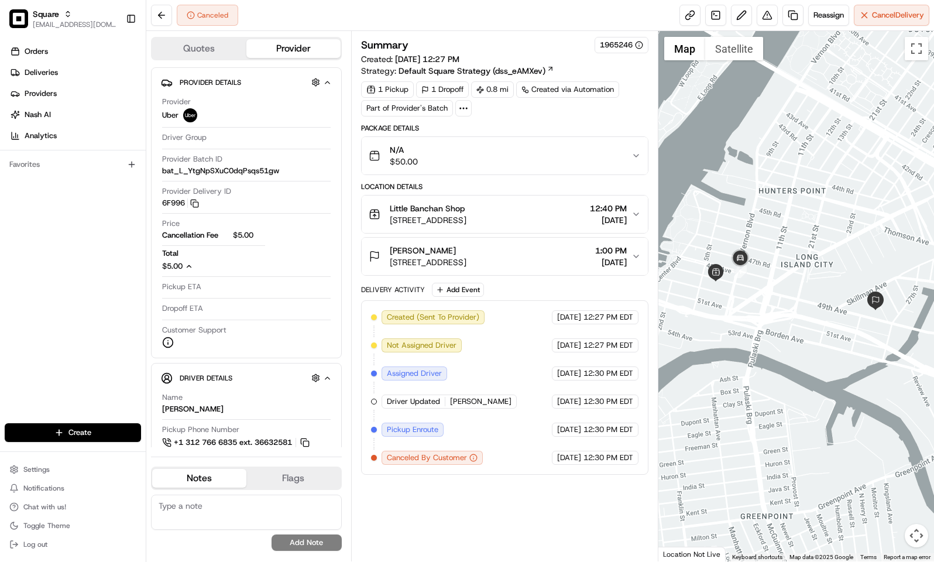
click at [613, 256] on span "1:00 PM" at bounding box center [611, 251] width 32 height 12
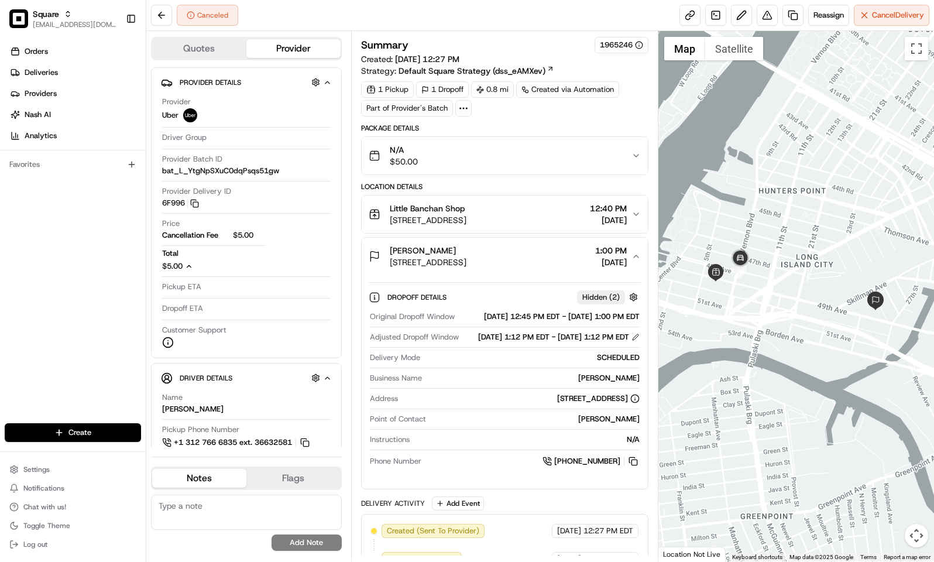
click at [613, 256] on span "1:00 PM" at bounding box center [611, 251] width 32 height 12
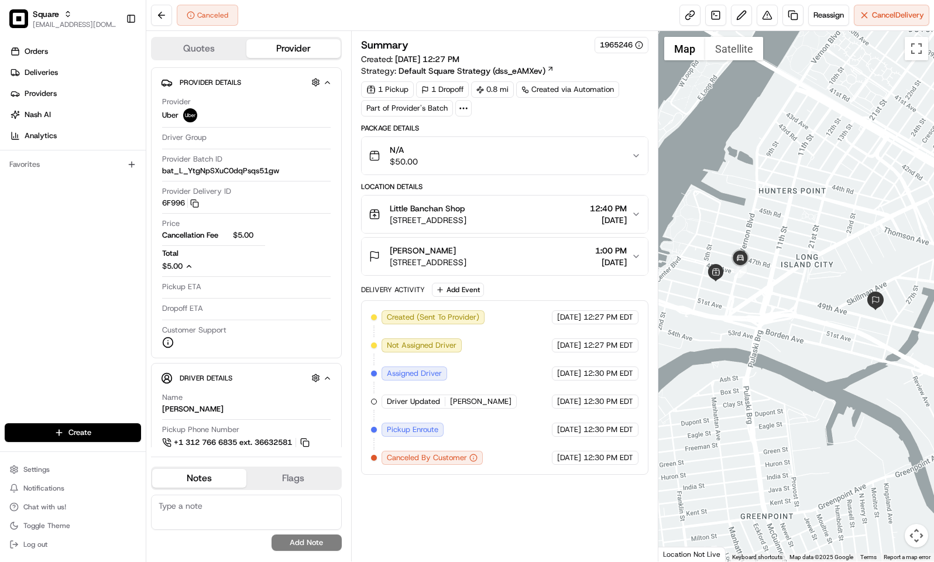
click at [523, 46] on div "Summary 1965246" at bounding box center [504, 45] width 287 height 16
click at [599, 253] on span "1:00 PM" at bounding box center [611, 251] width 32 height 12
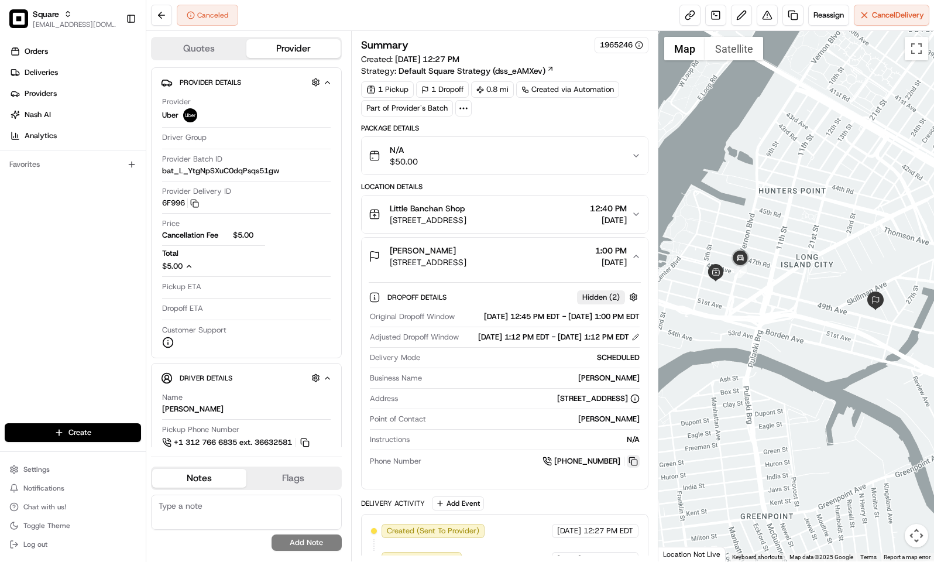
click at [627, 468] on button at bounding box center [633, 461] width 13 height 13
click at [511, 30] on div "Canceled Reassign Cancel Delivery" at bounding box center [540, 15] width 788 height 31
click at [70, 306] on div "Orders Deliveries Providers [PERSON_NAME] Analytics Favorites" at bounding box center [73, 233] width 146 height 393
click at [814, 20] on span "Reassign" at bounding box center [829, 15] width 30 height 11
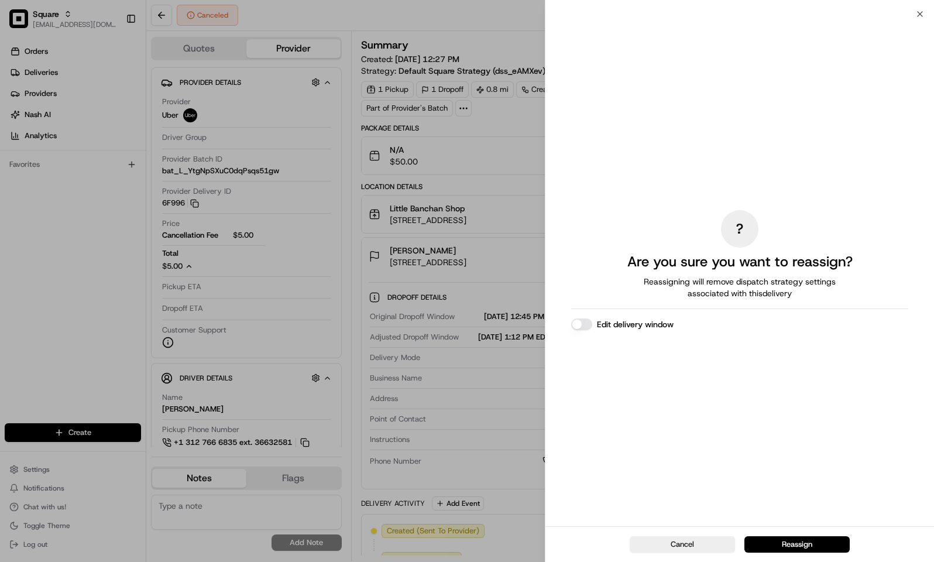
click at [589, 324] on button "Edit delivery window" at bounding box center [581, 324] width 21 height 12
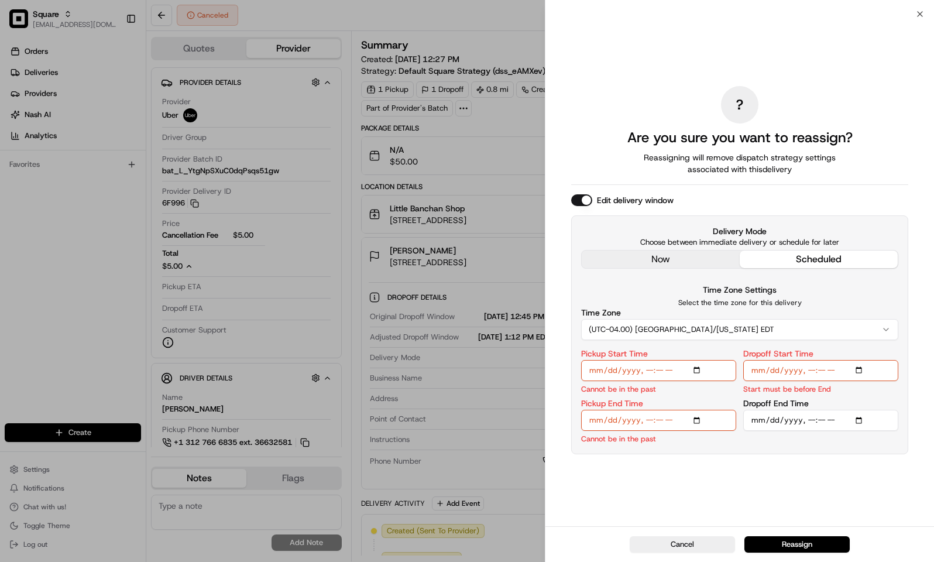
click at [666, 260] on div "? Are you sure you want to reassign? Reassigning will remove dispatch strategy …" at bounding box center [739, 270] width 337 height 508
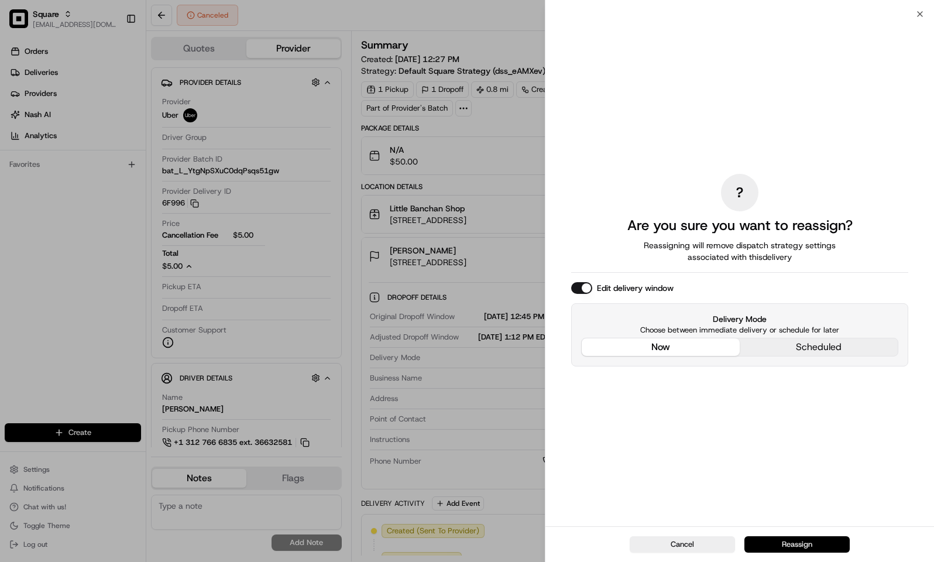
click at [781, 540] on button "Reassign" at bounding box center [797, 544] width 105 height 16
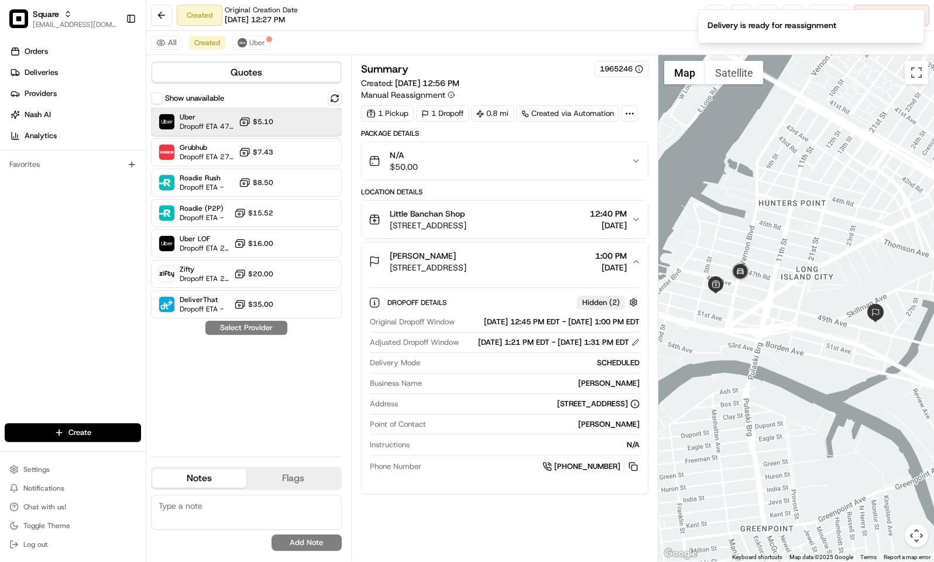
click at [216, 125] on span "Dropoff ETA 47 minutes" at bounding box center [207, 126] width 54 height 9
click at [242, 334] on button "Assign Provider" at bounding box center [246, 328] width 83 height 14
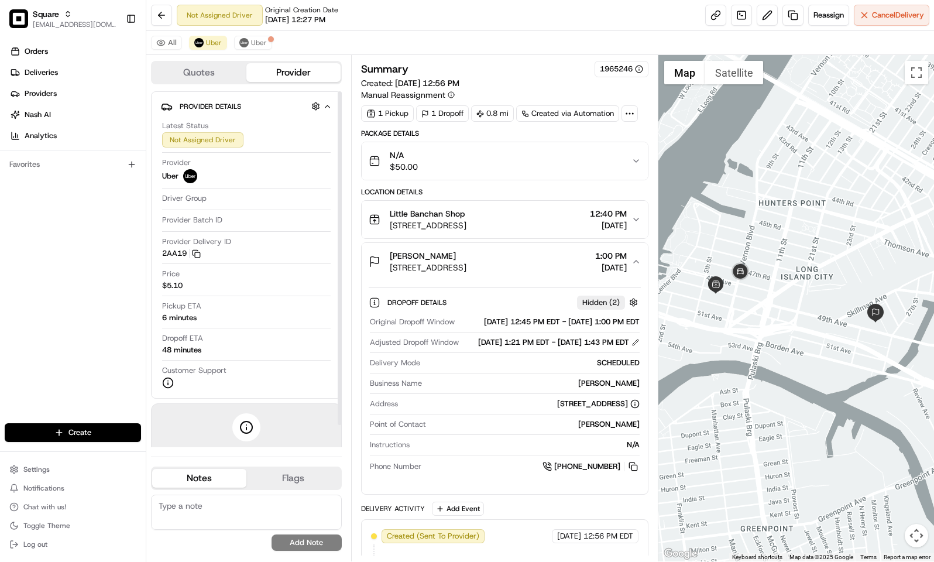
click at [118, 278] on div "Orders Deliveries Providers [PERSON_NAME] Analytics Favorites" at bounding box center [73, 233] width 146 height 393
click at [210, 527] on textarea at bounding box center [246, 512] width 191 height 35
paste textarea "Caller Information: Reason for Call: Resolution:"
click at [251, 503] on textarea "Caller Information: Reason for Call: Resolution:" at bounding box center [246, 512] width 191 height 35
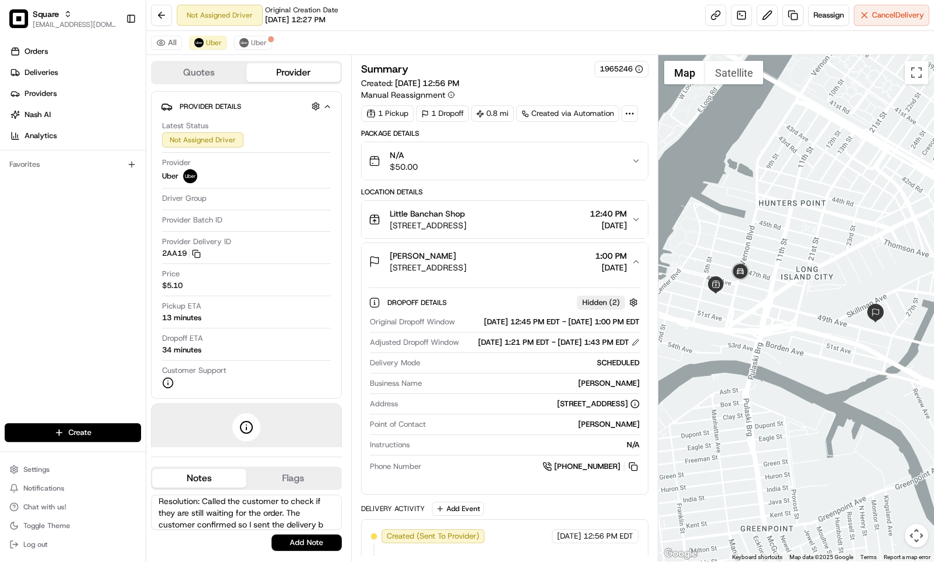
scroll to position [64, 0]
type textarea "Caller Information: Merchant Reason for Call: CAlled to check if a driver is on…"
click at [277, 543] on button "Add Note" at bounding box center [307, 542] width 70 height 16
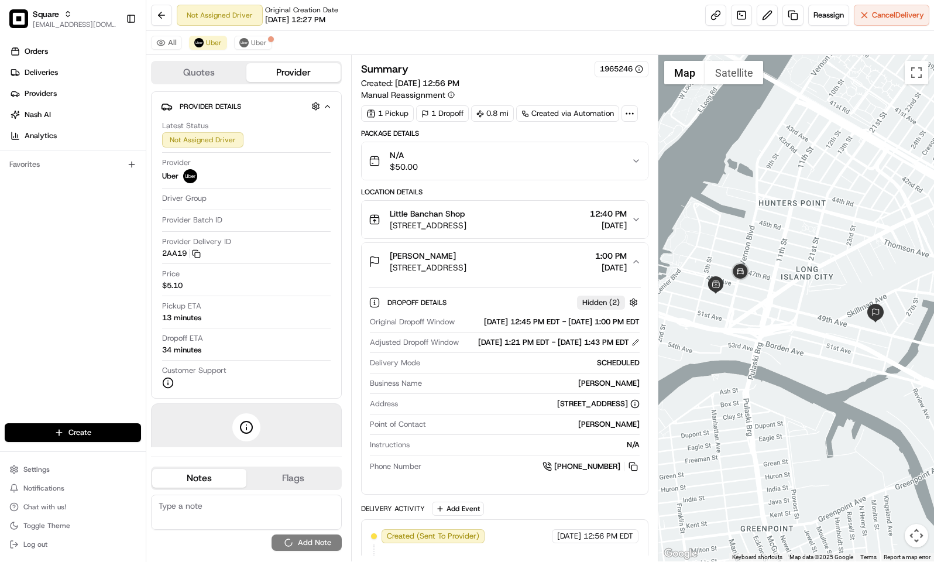
scroll to position [0, 0]
